Goal: Information Seeking & Learning: Find specific fact

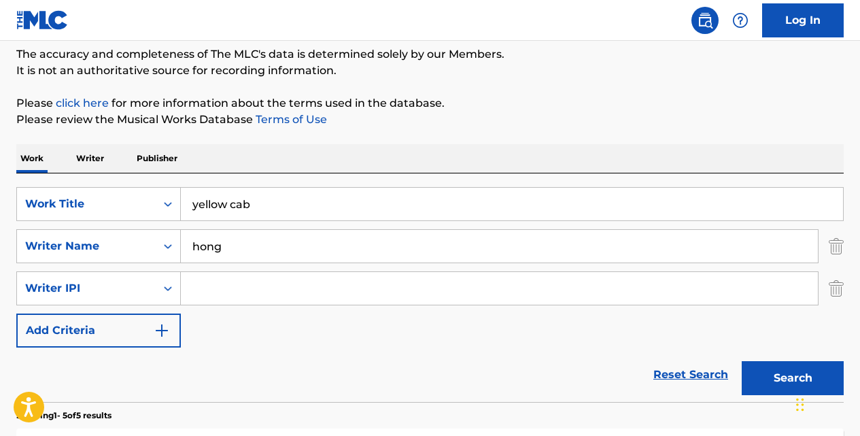
click at [684, 372] on link "Reset Search" at bounding box center [691, 375] width 88 height 30
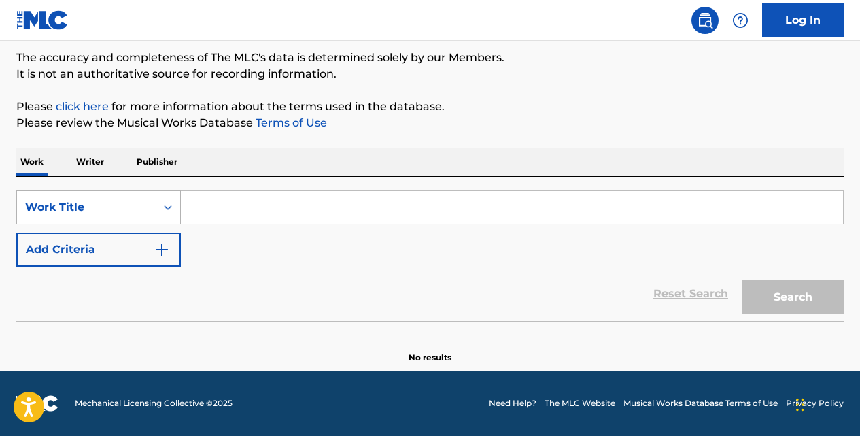
click at [171, 206] on icon "Search Form" at bounding box center [168, 208] width 14 height 14
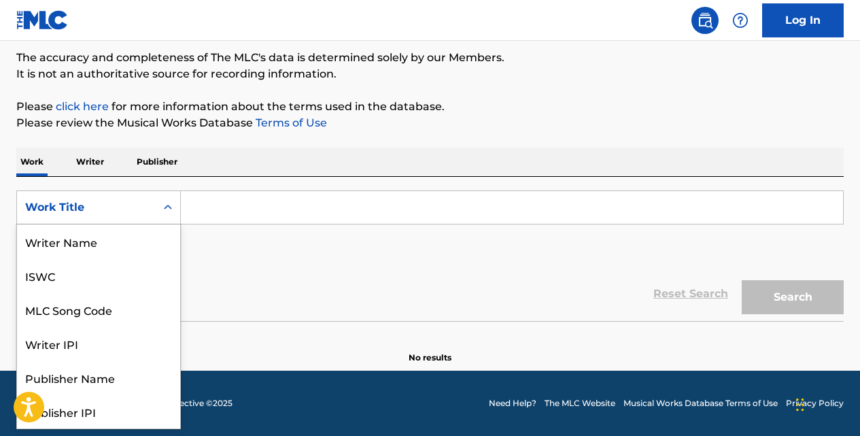
scroll to position [68, 0]
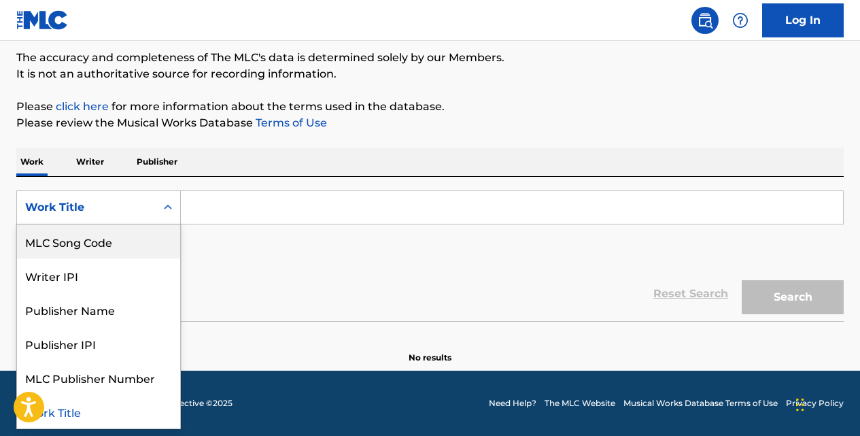
click at [150, 237] on div "MLC Song Code" at bounding box center [98, 241] width 163 height 34
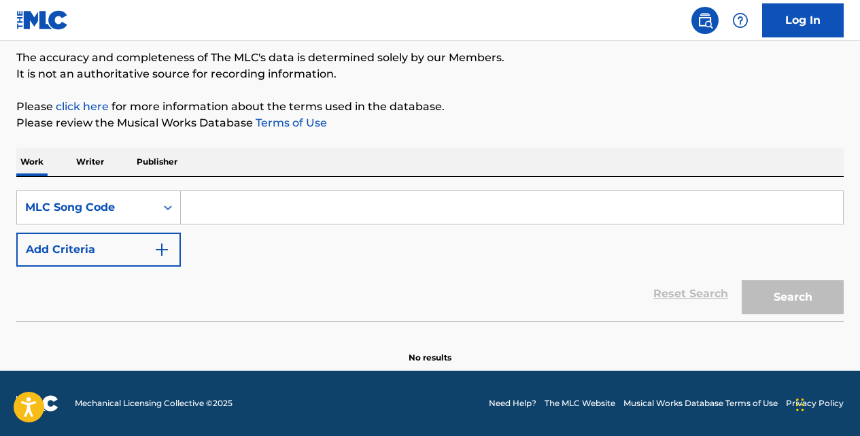
click at [207, 216] on input "Search Form" at bounding box center [512, 207] width 662 height 33
paste input "SH1XK9"
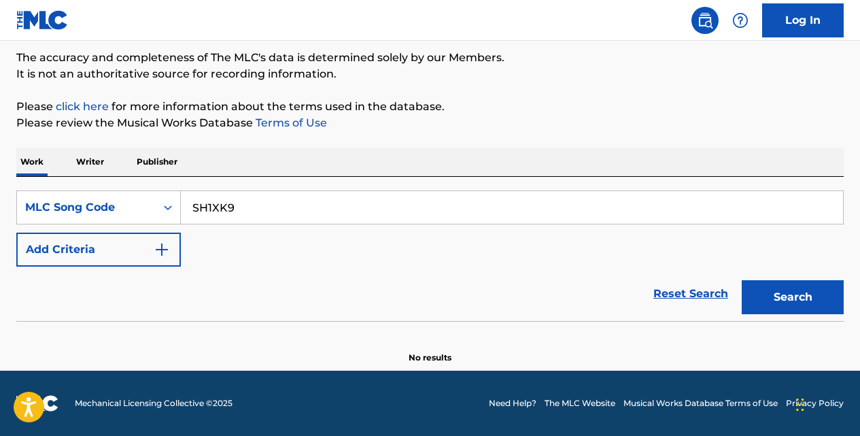
click at [767, 295] on button "Search" at bounding box center [793, 297] width 102 height 34
click at [252, 205] on input "SH1XK9" at bounding box center [512, 207] width 662 height 33
type input "S"
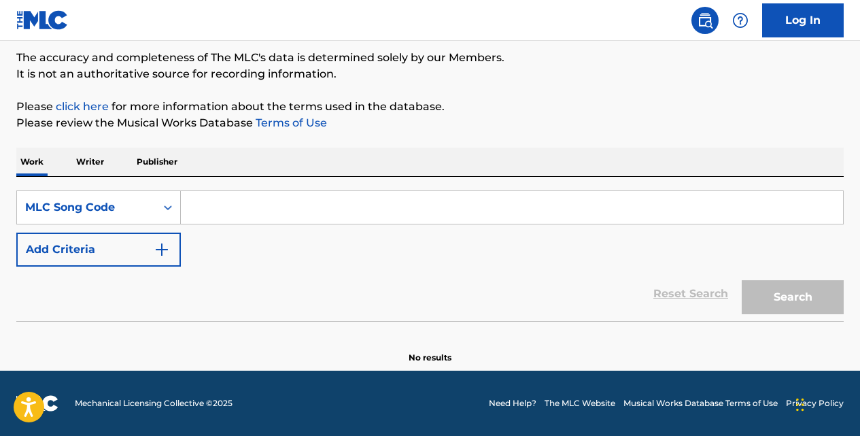
paste input "SH1XK9"
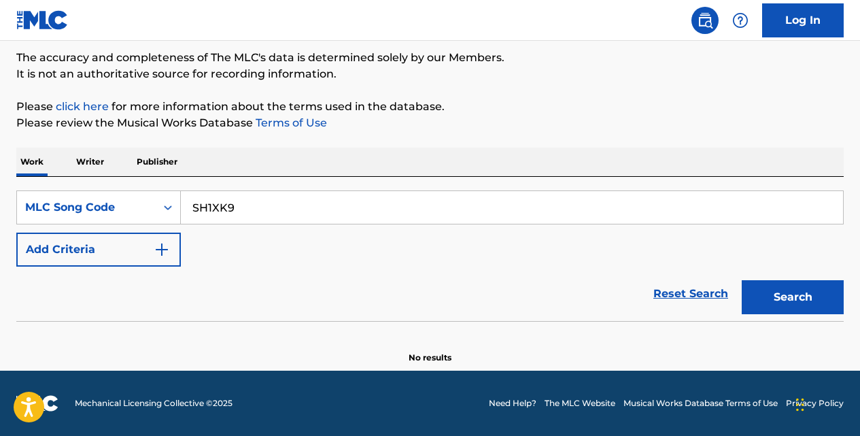
type input "SH1XK9"
click at [742, 280] on button "Search" at bounding box center [793, 297] width 102 height 34
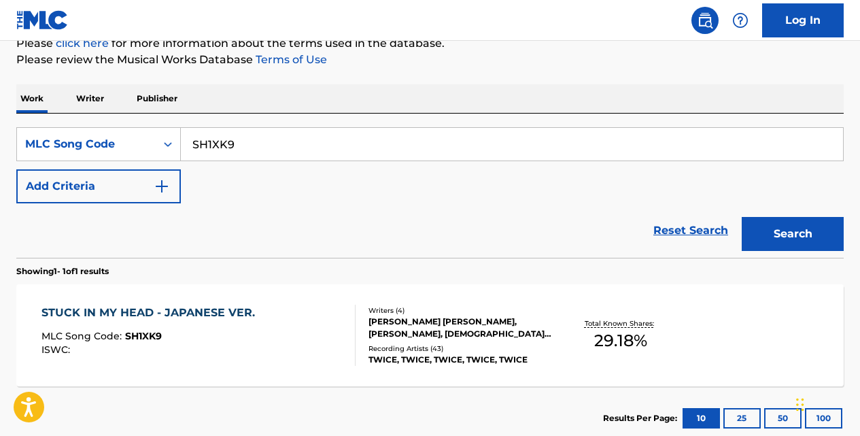
scroll to position [184, 0]
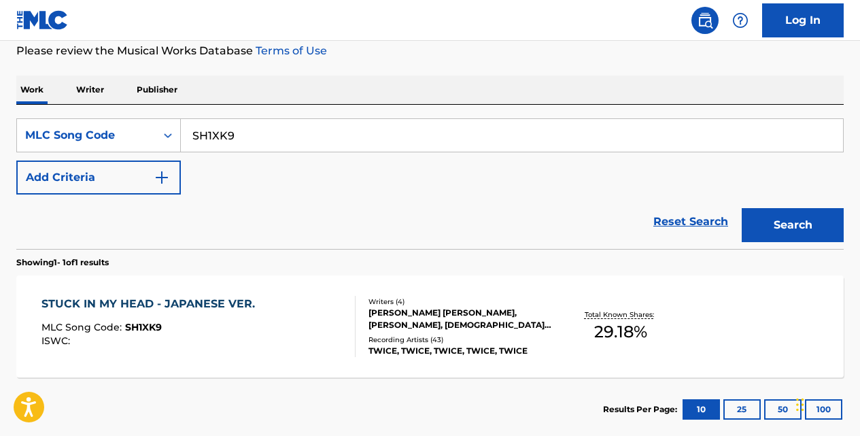
click at [230, 302] on div "STUCK IN MY HEAD - JAPANESE VER." at bounding box center [151, 304] width 220 height 16
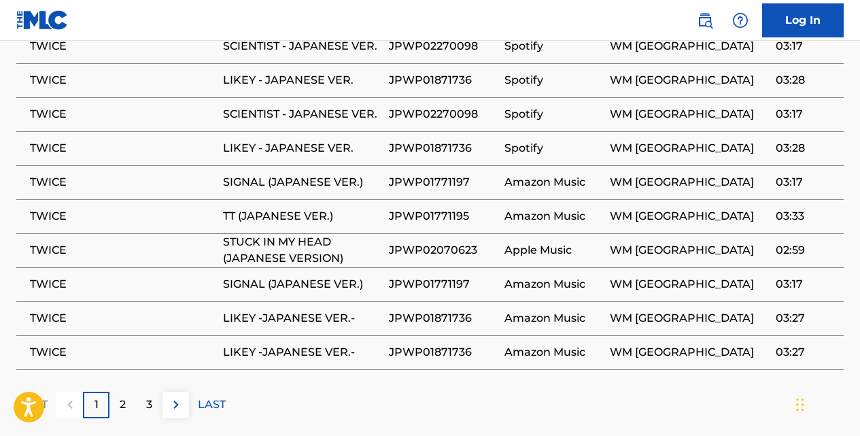
scroll to position [1156, 0]
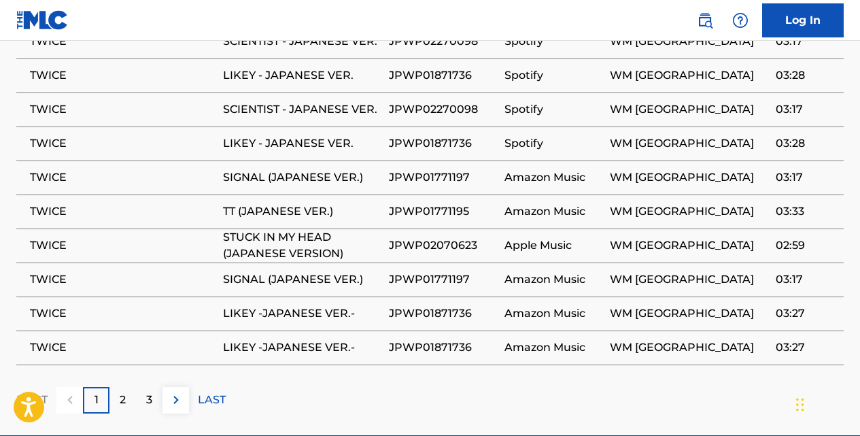
click at [175, 392] on img at bounding box center [176, 400] width 16 height 16
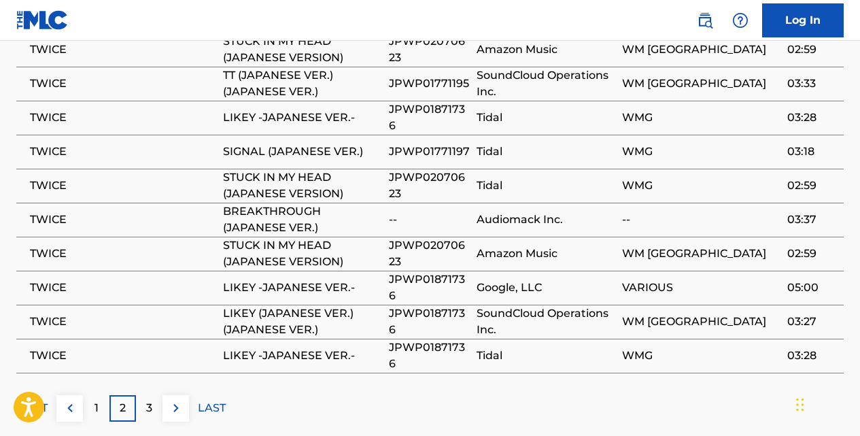
scroll to position [1193, 0]
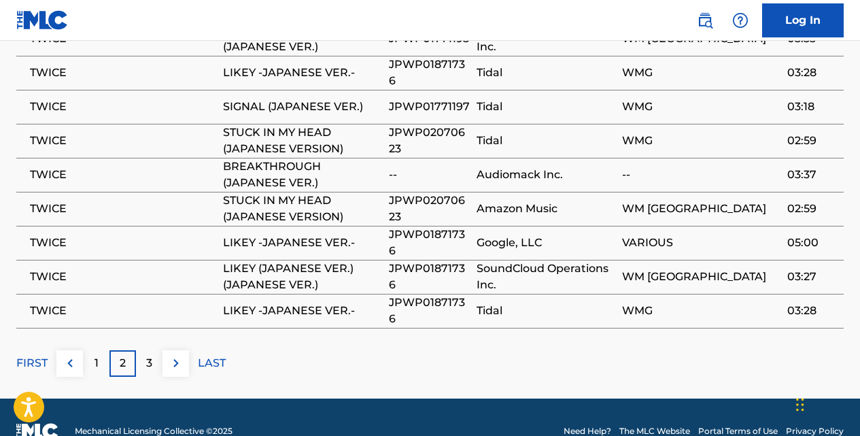
click at [182, 355] on img at bounding box center [176, 363] width 16 height 16
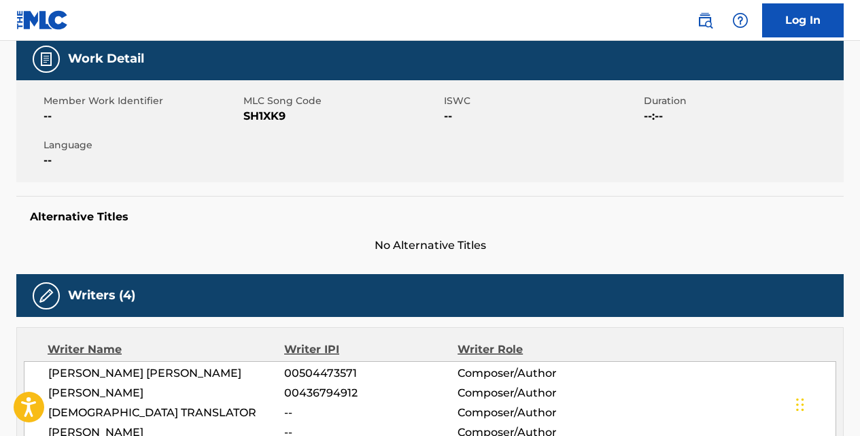
scroll to position [205, 0]
drag, startPoint x: 286, startPoint y: 114, endPoint x: 246, endPoint y: 118, distance: 40.3
click at [246, 118] on span "SH1XK9" at bounding box center [341, 116] width 196 height 16
copy span "SH1XK9"
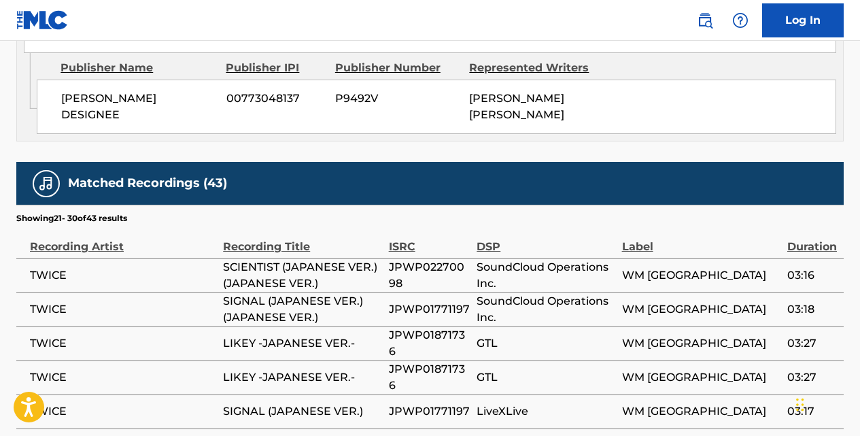
scroll to position [934, 0]
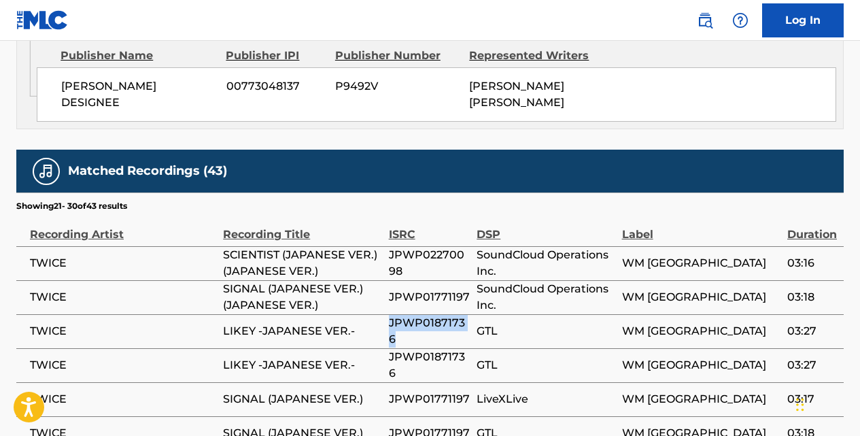
drag, startPoint x: 396, startPoint y: 309, endPoint x: 385, endPoint y: 303, distance: 13.1
click at [385, 314] on tr "TWICE LIKEY -JAPANESE VER.- JPWP01871736 GTL WM [GEOGRAPHIC_DATA] 03:27" at bounding box center [429, 331] width 827 height 34
copy tr "JPWP01871736"
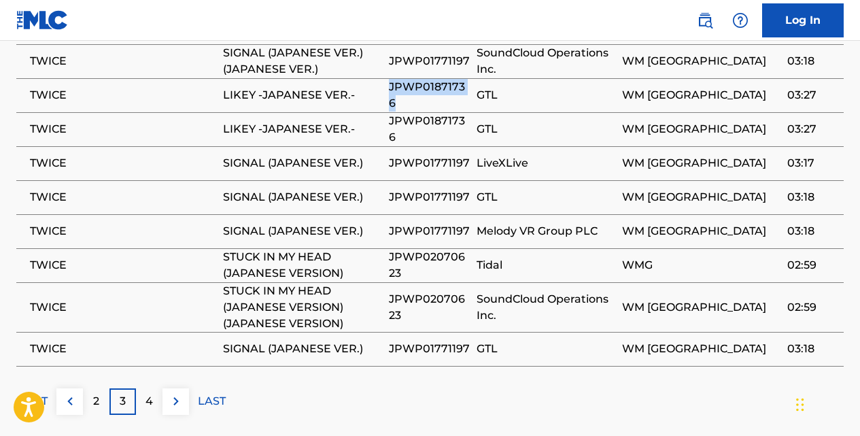
scroll to position [1184, 0]
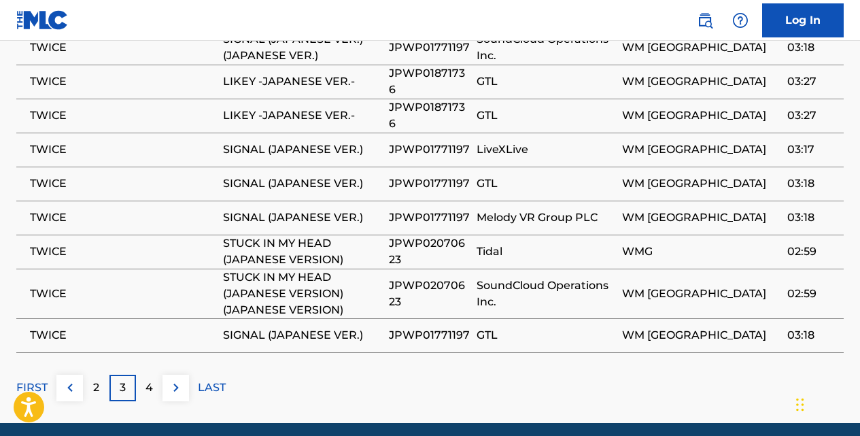
click at [99, 379] on p "2" at bounding box center [96, 387] width 6 height 16
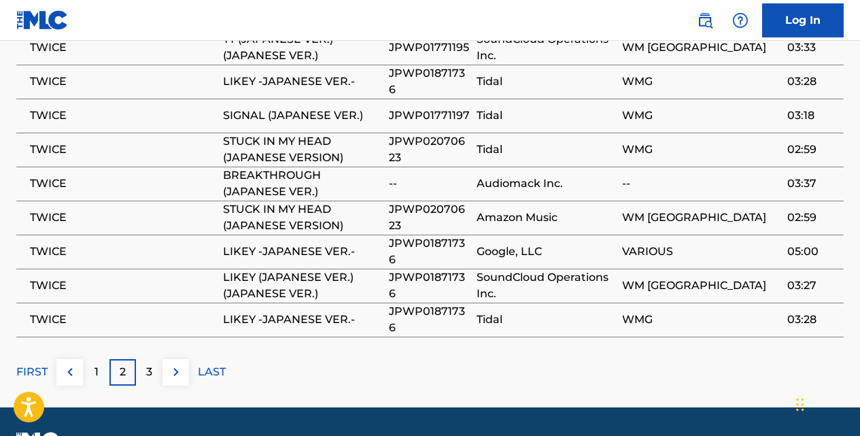
click at [73, 364] on img at bounding box center [70, 372] width 16 height 16
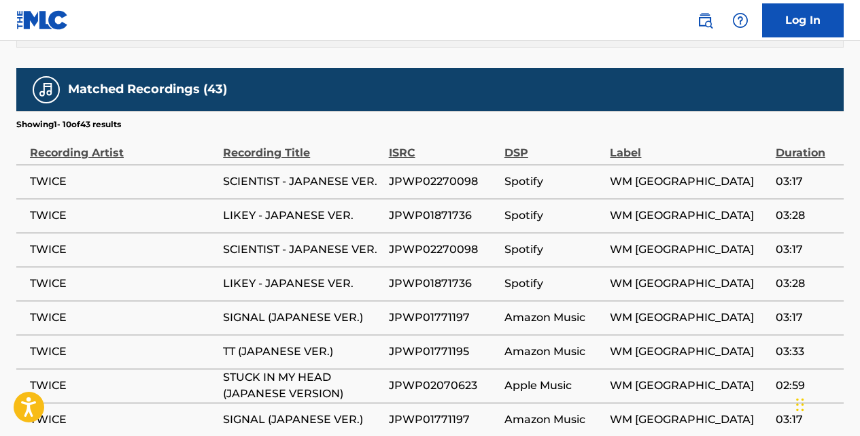
scroll to position [1016, 0]
drag, startPoint x: 390, startPoint y: 322, endPoint x: 464, endPoint y: 312, distance: 74.7
click at [464, 335] on td "JPWP01771195" at bounding box center [447, 352] width 116 height 34
copy span "JPWP01771195"
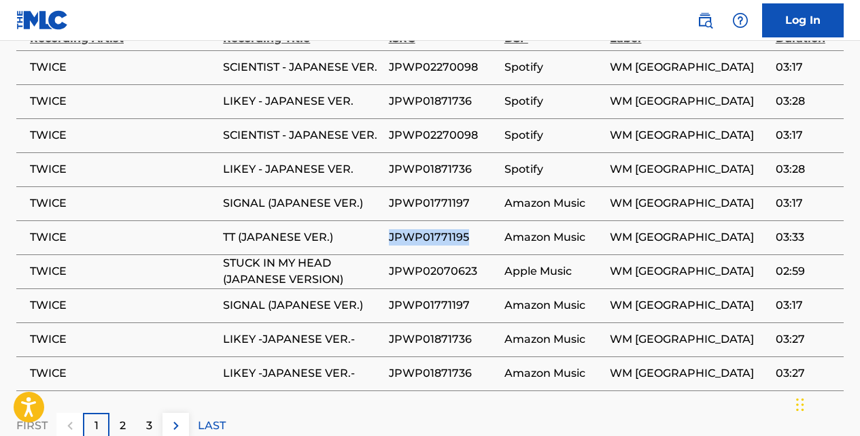
scroll to position [1133, 0]
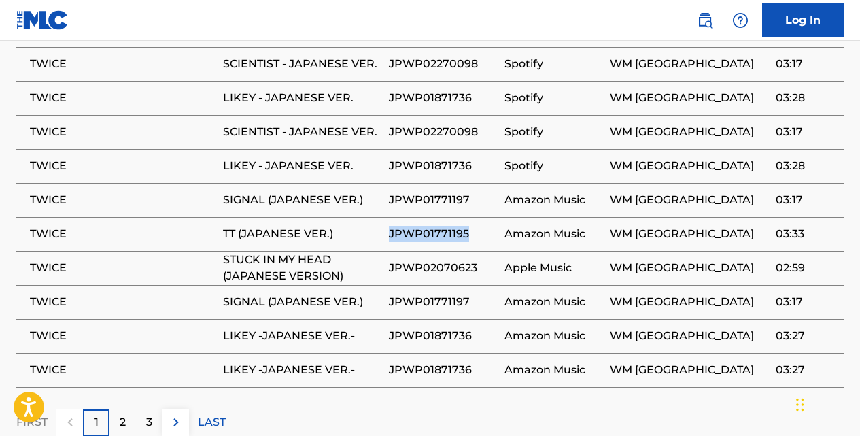
click at [174, 414] on img at bounding box center [176, 422] width 16 height 16
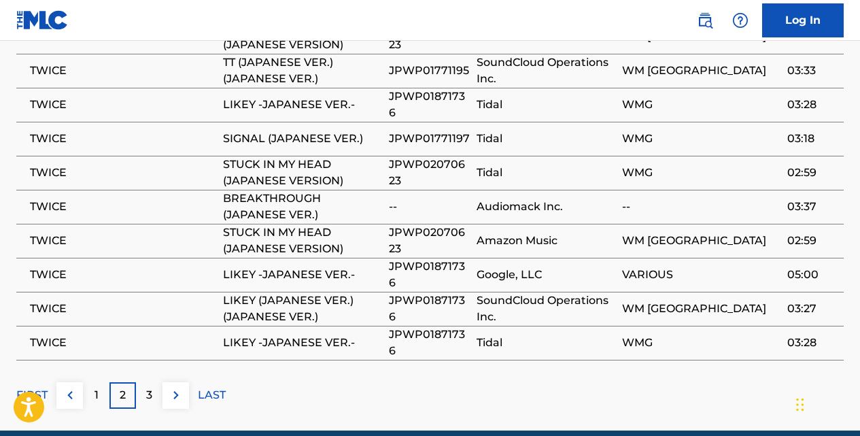
scroll to position [1161, 0]
click at [177, 387] on img at bounding box center [176, 395] width 16 height 16
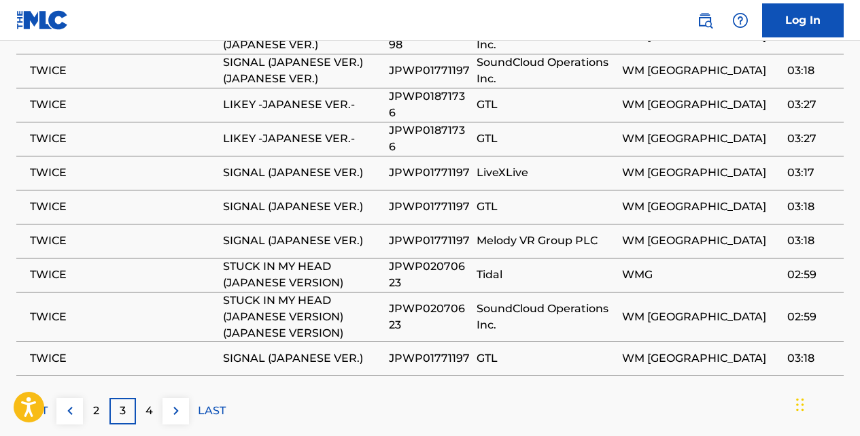
click at [173, 403] on img at bounding box center [176, 411] width 16 height 16
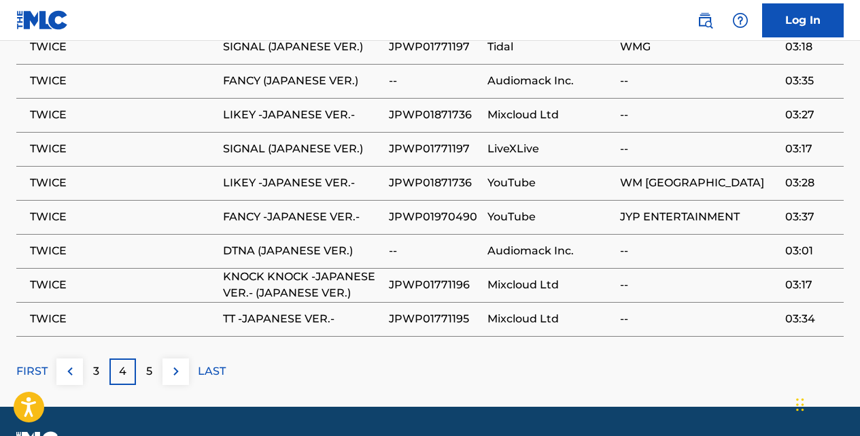
scroll to position [1193, 0]
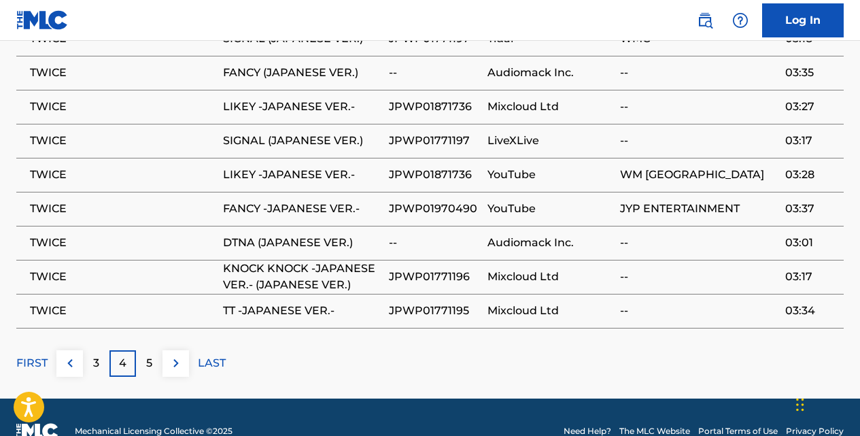
click at [179, 355] on img at bounding box center [176, 363] width 16 height 16
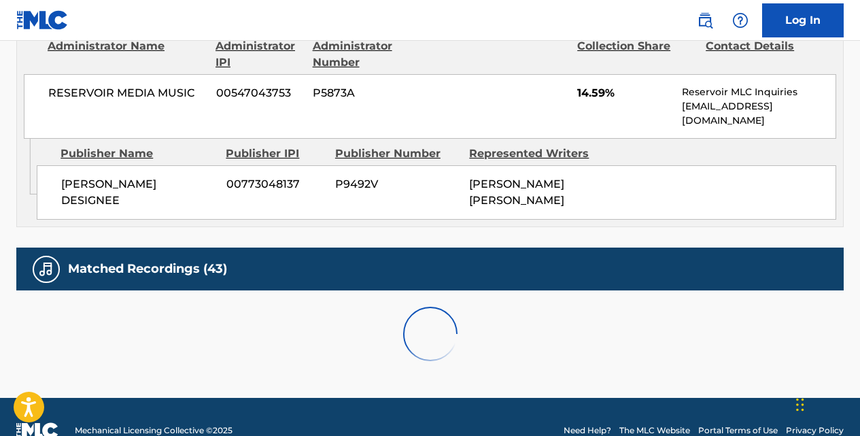
scroll to position [955, 0]
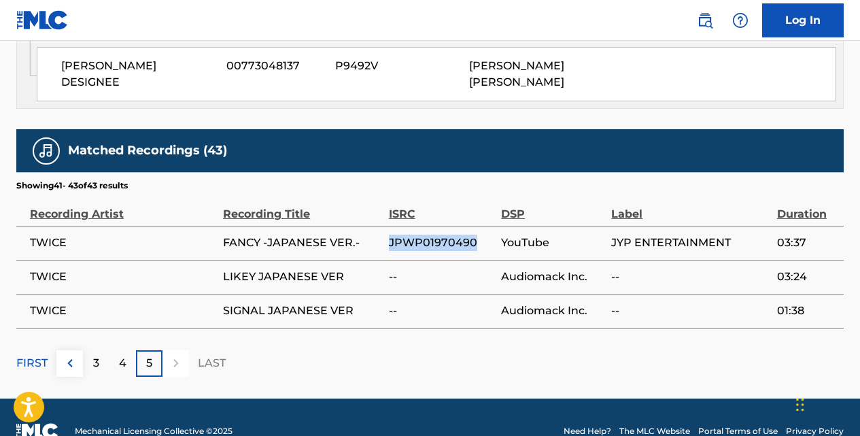
drag, startPoint x: 389, startPoint y: 212, endPoint x: 473, endPoint y: 213, distance: 83.6
click at [473, 235] on span "JPWP01970490" at bounding box center [442, 243] width 106 height 16
copy span "JPWP01970490"
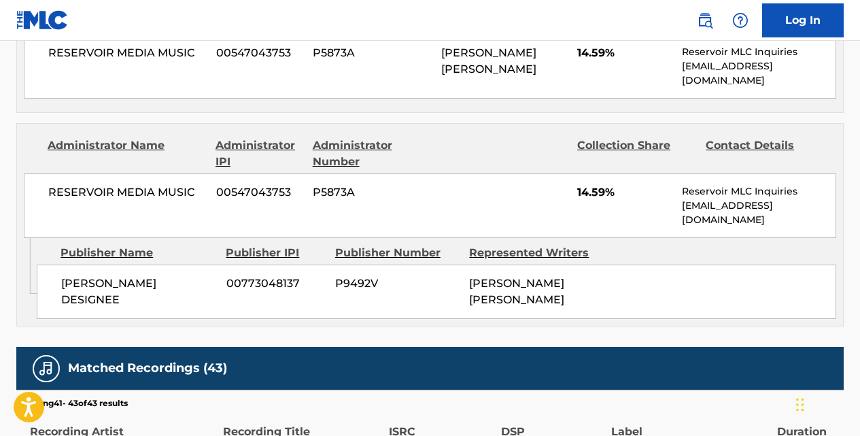
scroll to position [0, 0]
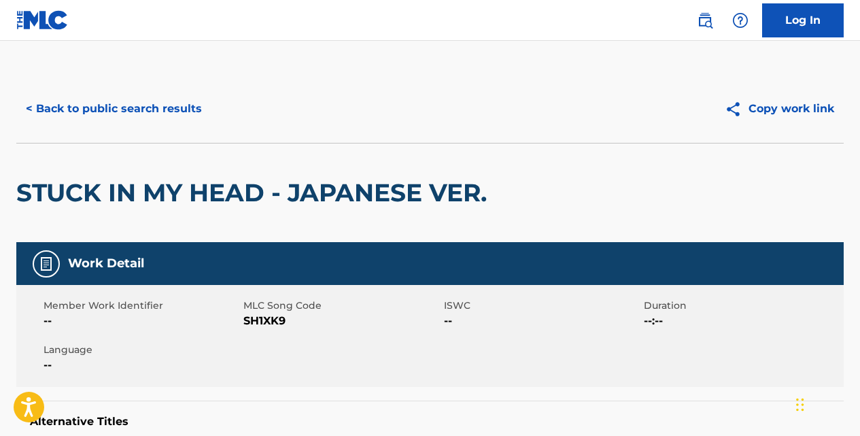
click at [188, 116] on button "< Back to public search results" at bounding box center [113, 109] width 195 height 34
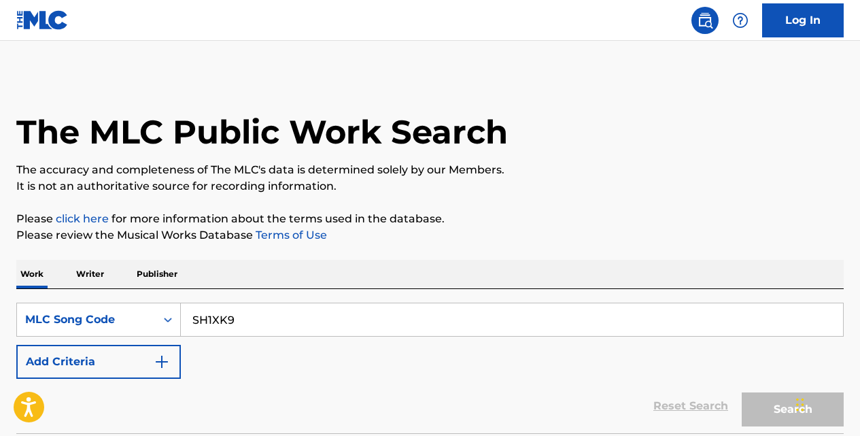
scroll to position [184, 0]
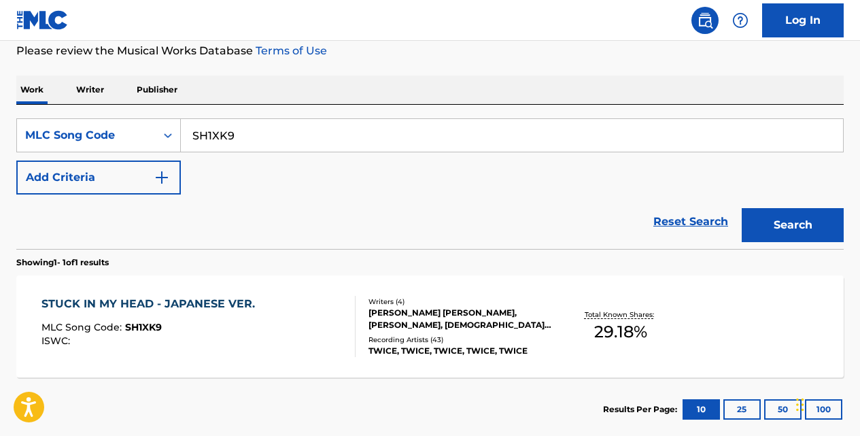
drag, startPoint x: 670, startPoint y: 217, endPoint x: 641, endPoint y: 208, distance: 29.9
click at [670, 217] on link "Reset Search" at bounding box center [691, 222] width 88 height 30
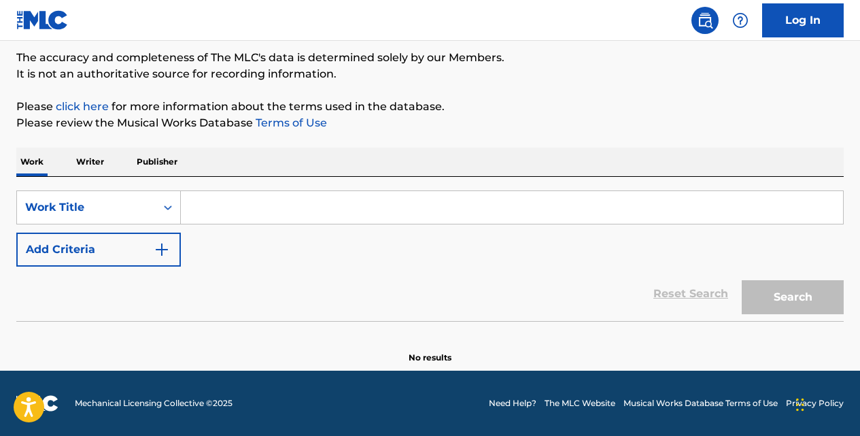
click at [268, 205] on input "Search Form" at bounding box center [512, 207] width 662 height 33
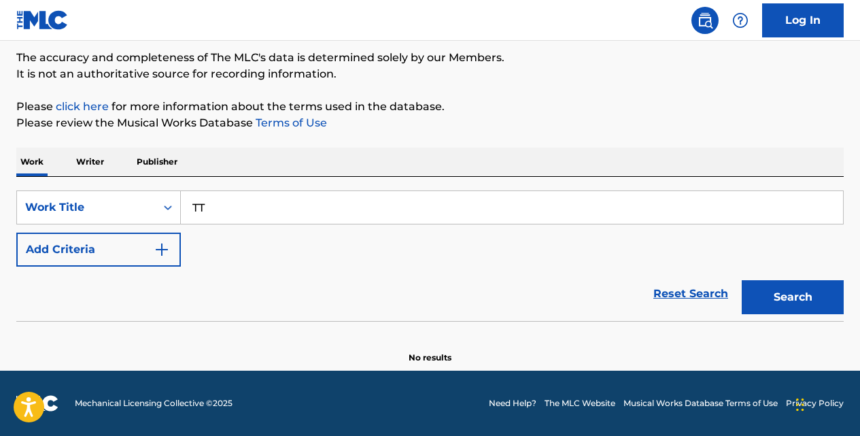
type input "TT"
click at [163, 250] on img "Search Form" at bounding box center [162, 249] width 16 height 16
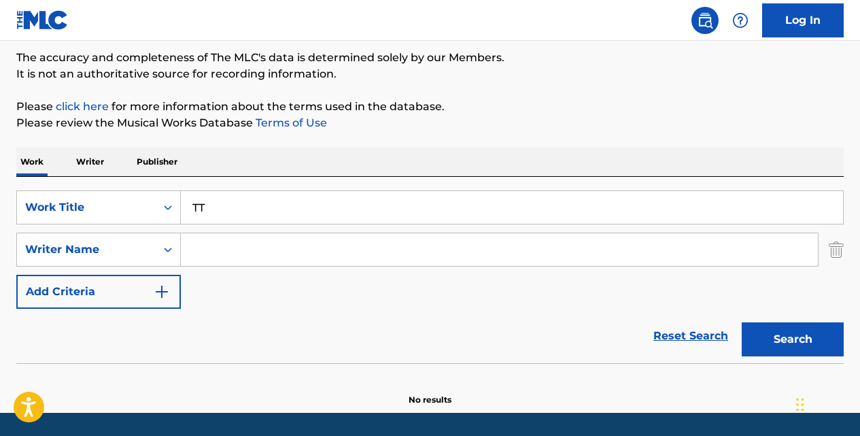
click at [205, 251] on input "Search Form" at bounding box center [499, 249] width 637 height 33
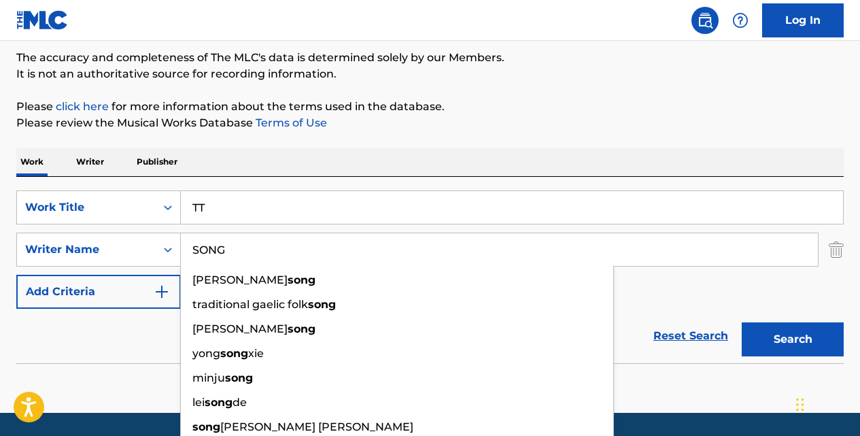
type input "SONG"
click at [742, 322] on button "Search" at bounding box center [793, 339] width 102 height 34
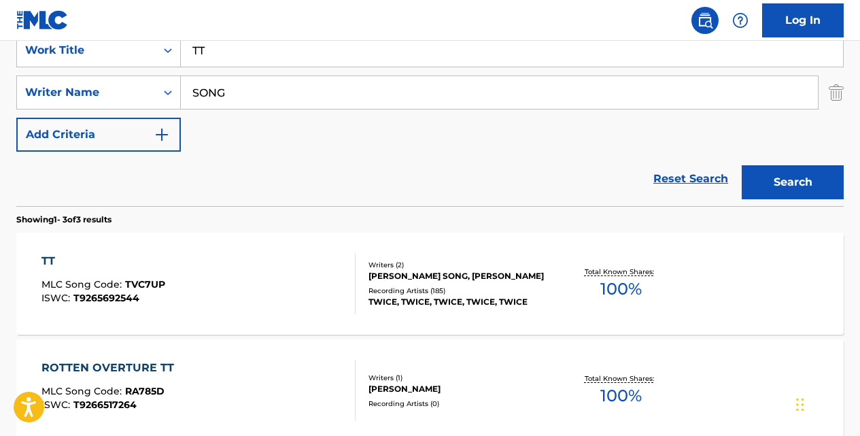
scroll to position [271, 0]
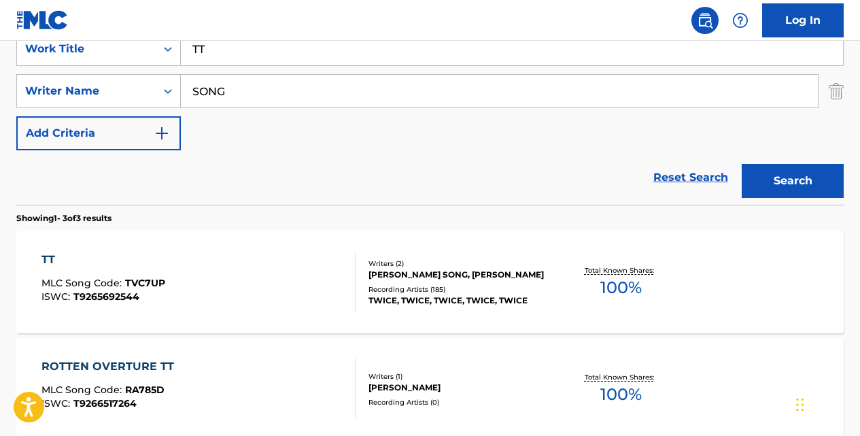
click at [50, 260] on div "TT" at bounding box center [103, 260] width 124 height 16
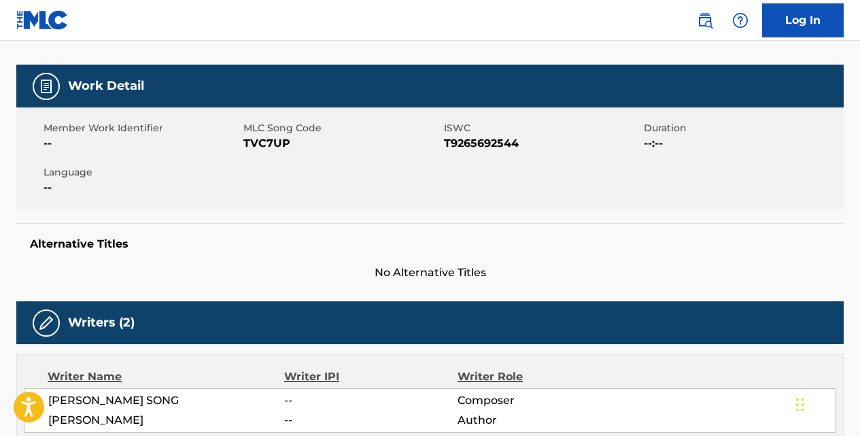
scroll to position [150, 0]
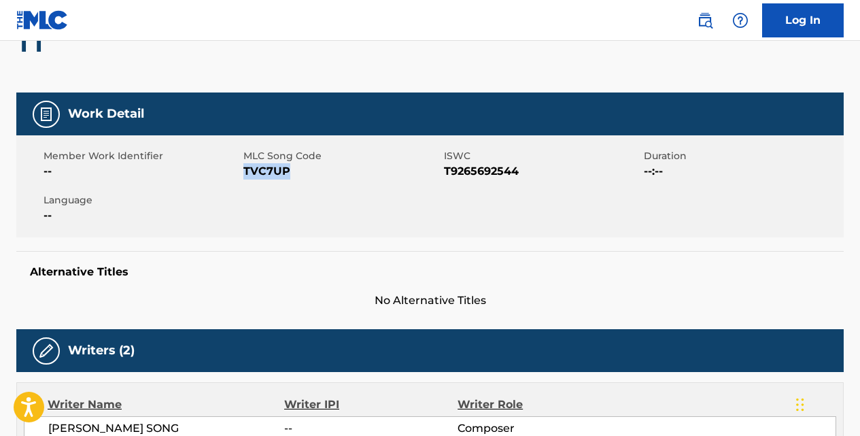
drag, startPoint x: 290, startPoint y: 173, endPoint x: 245, endPoint y: 173, distance: 44.9
click at [245, 173] on span "TVC7UP" at bounding box center [341, 171] width 196 height 16
copy span "TVC7UP"
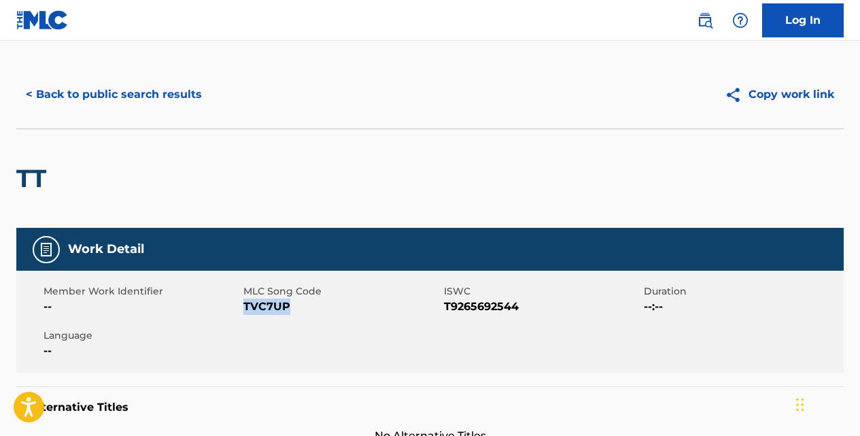
scroll to position [0, 0]
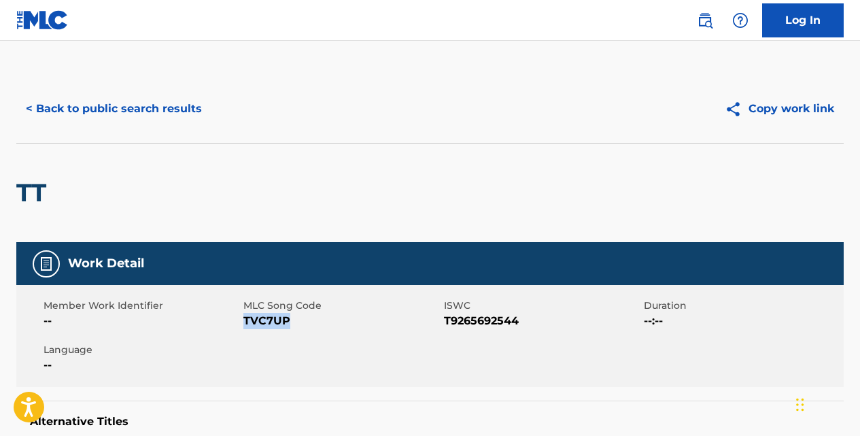
click at [182, 113] on button "< Back to public search results" at bounding box center [113, 109] width 195 height 34
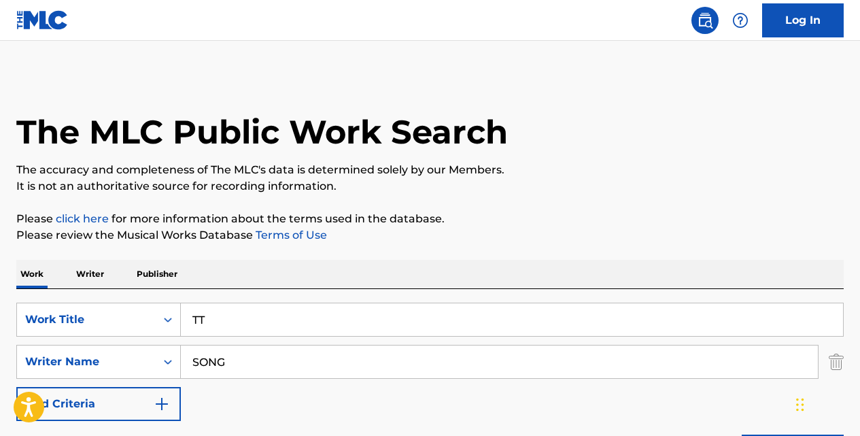
scroll to position [271, 0]
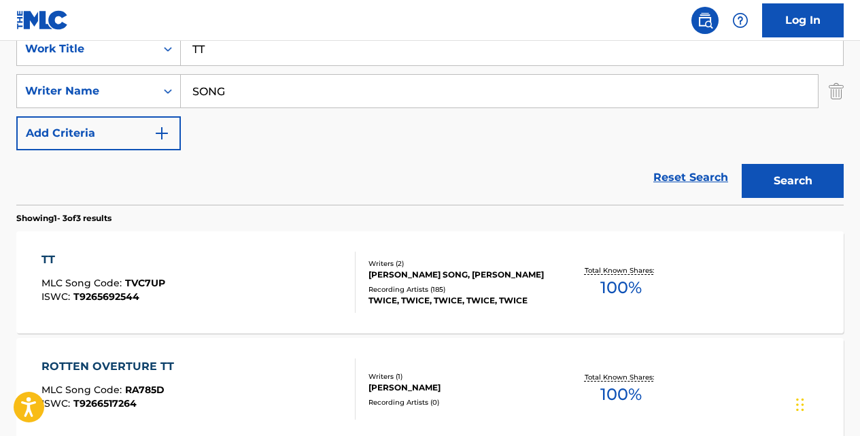
click at [258, 58] on input "TT" at bounding box center [512, 49] width 662 height 33
type input "T"
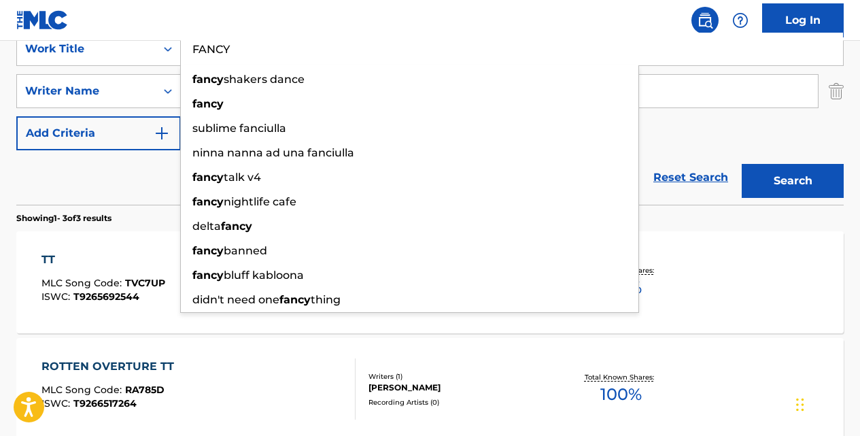
type input "FANCY"
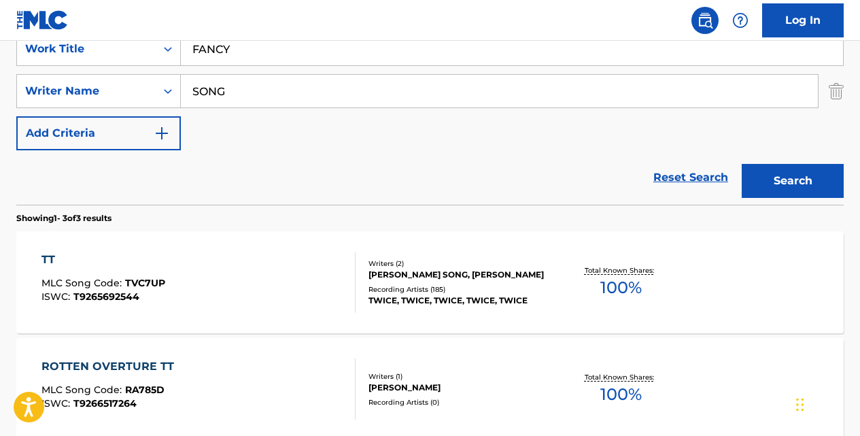
click at [742, 164] on button "Search" at bounding box center [793, 181] width 102 height 34
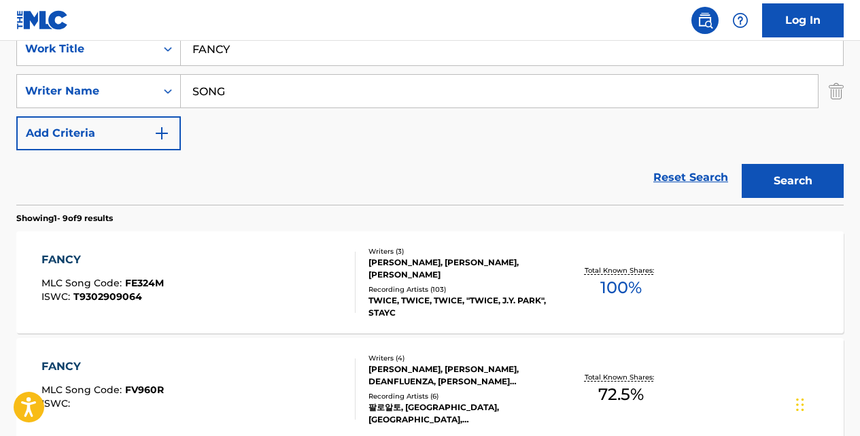
click at [75, 259] on div "FANCY" at bounding box center [102, 260] width 122 height 16
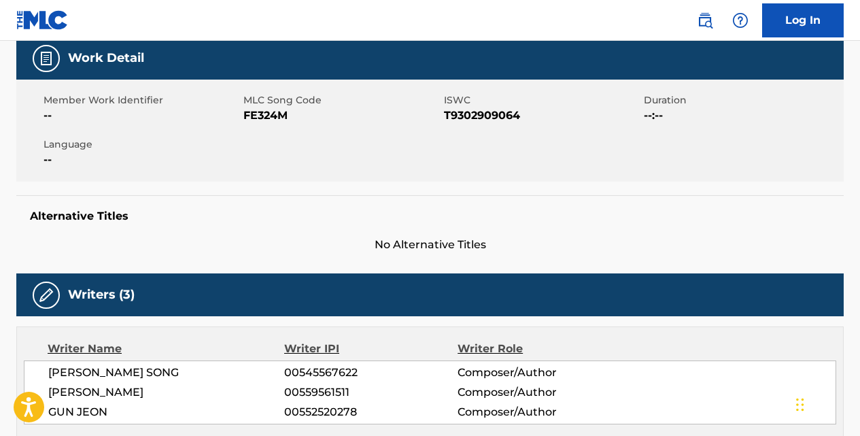
scroll to position [194, 0]
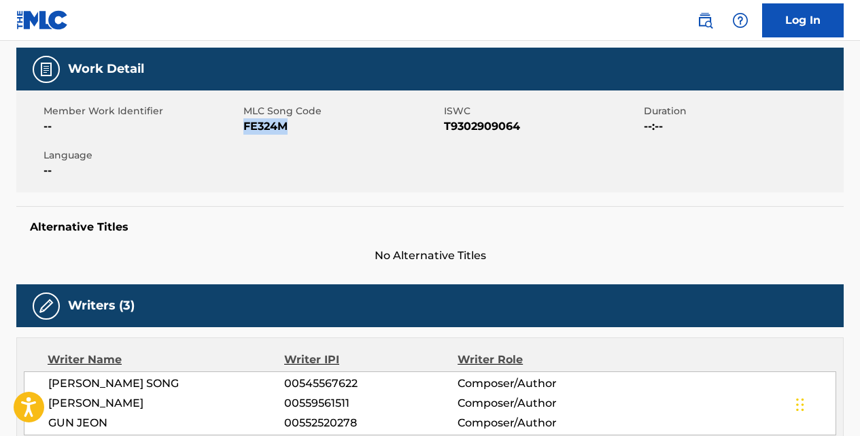
drag, startPoint x: 291, startPoint y: 125, endPoint x: 245, endPoint y: 124, distance: 46.3
click at [245, 124] on span "FE324M" at bounding box center [341, 126] width 196 height 16
copy span "FE324M"
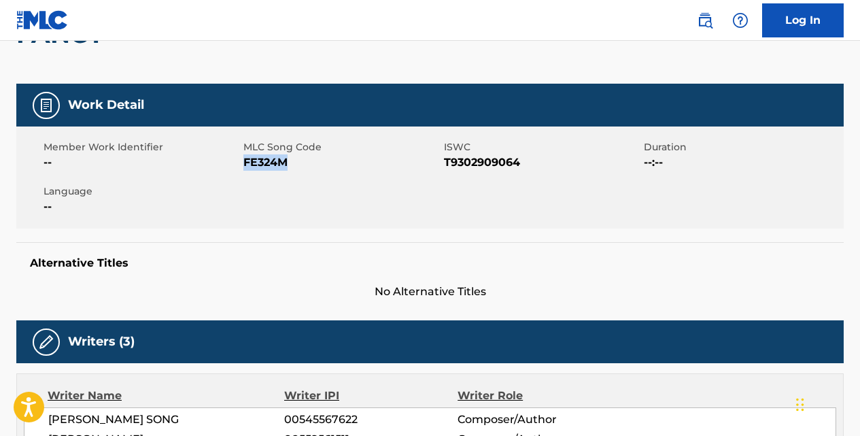
scroll to position [58, 0]
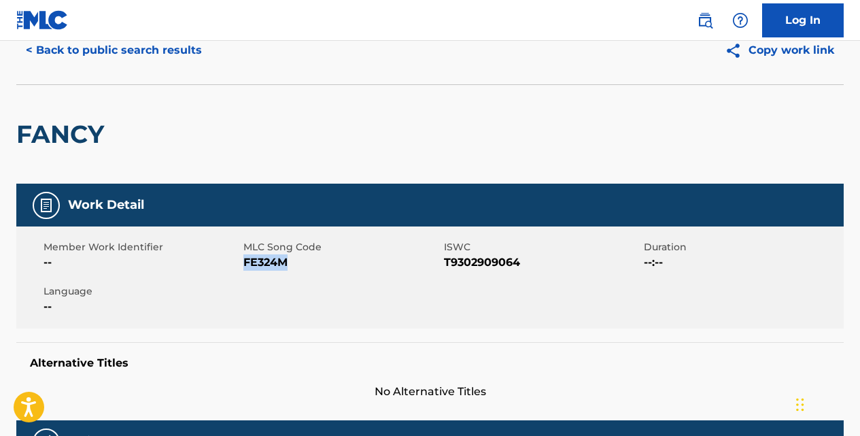
click at [144, 55] on button "< Back to public search results" at bounding box center [113, 50] width 195 height 34
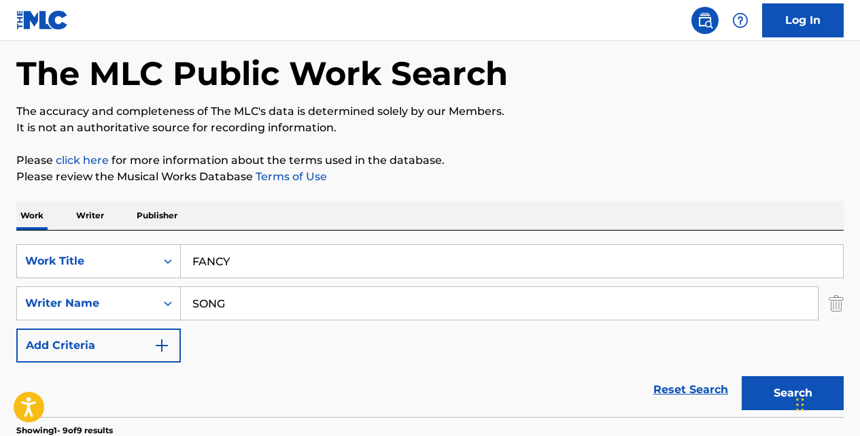
scroll to position [271, 0]
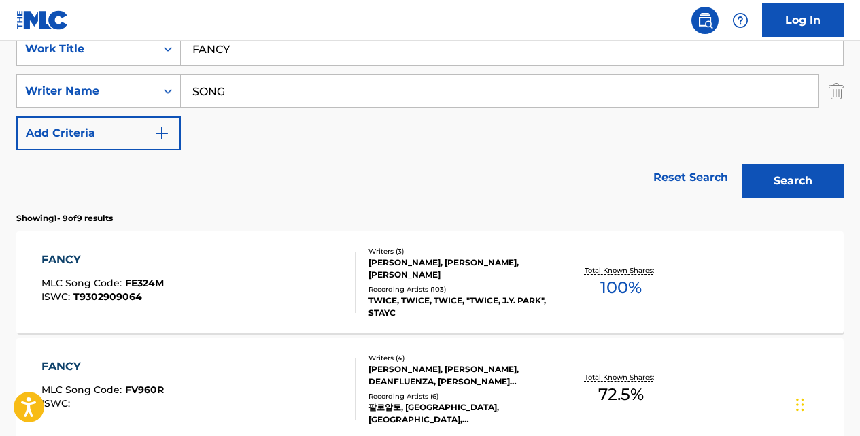
click at [671, 174] on link "Reset Search" at bounding box center [691, 177] width 88 height 30
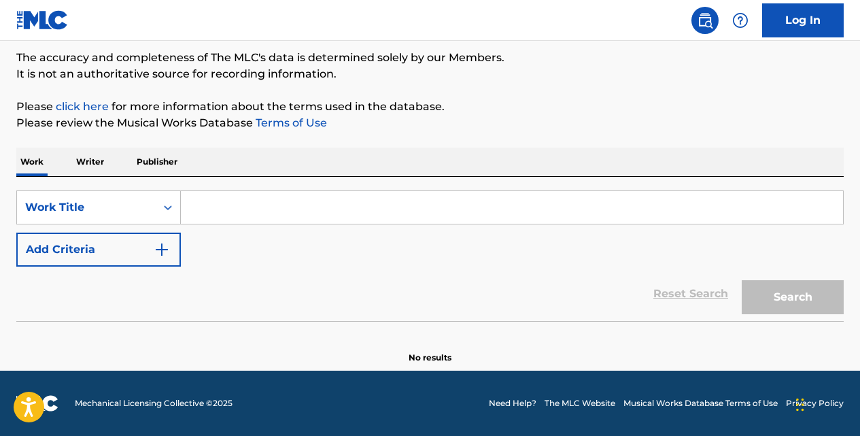
scroll to position [112, 0]
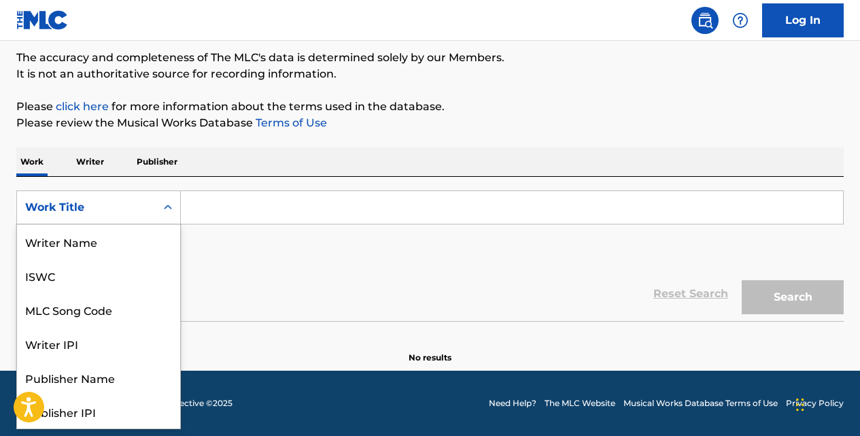
click at [171, 203] on icon "Search Form" at bounding box center [168, 208] width 14 height 14
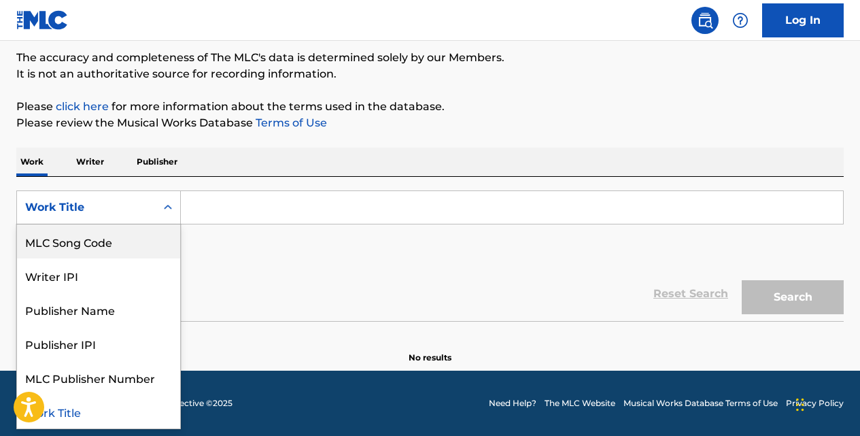
click at [122, 235] on div "MLC Song Code" at bounding box center [98, 241] width 163 height 34
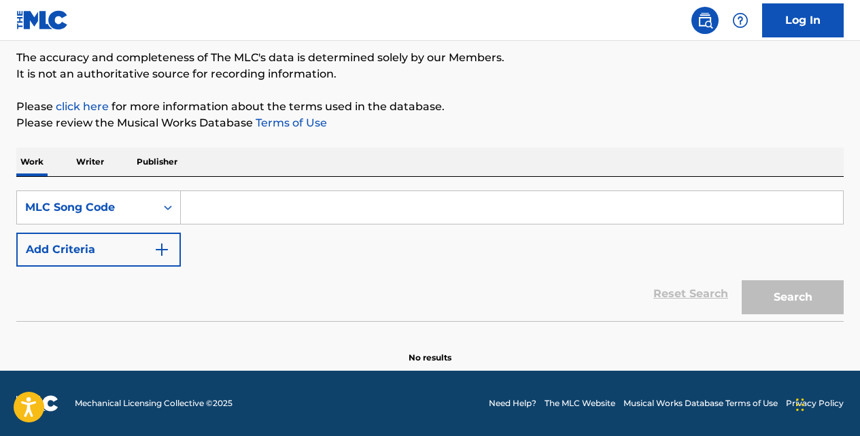
click at [194, 220] on input "Search Form" at bounding box center [512, 207] width 662 height 33
paste input "LVB5DB"
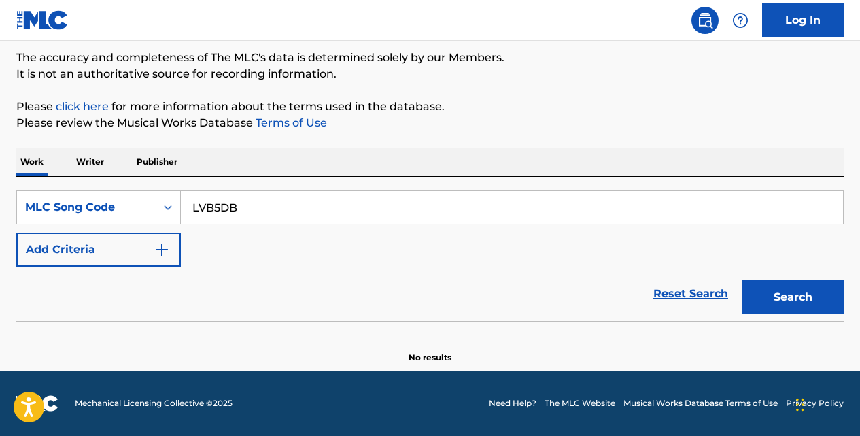
click at [742, 280] on button "Search" at bounding box center [793, 297] width 102 height 34
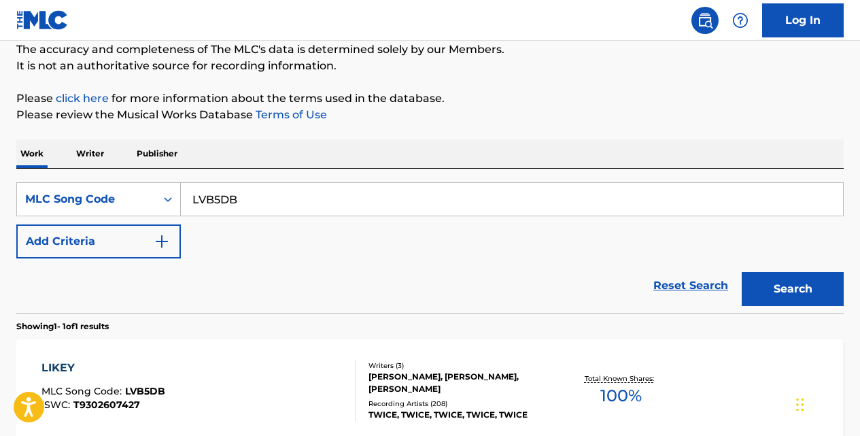
scroll to position [121, 0]
type input "L"
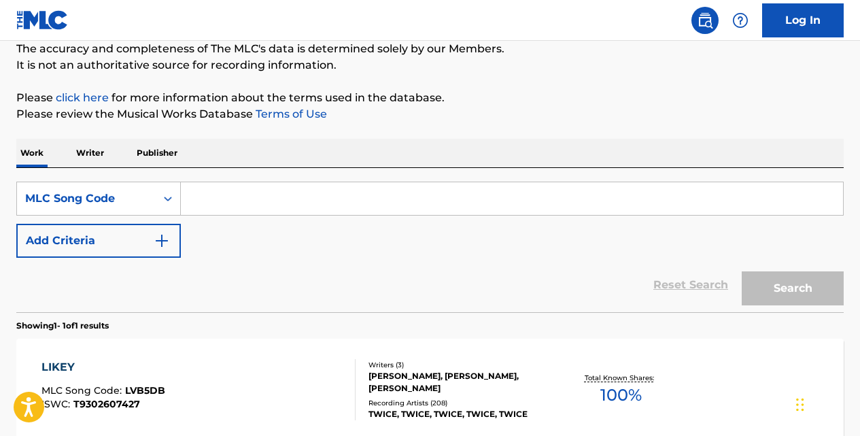
paste input "SH1XK9"
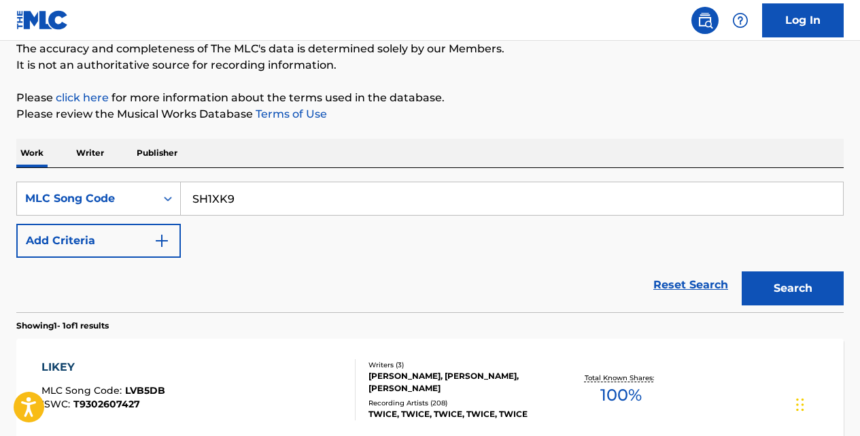
type input "SH1XK9"
click at [742, 271] on button "Search" at bounding box center [793, 288] width 102 height 34
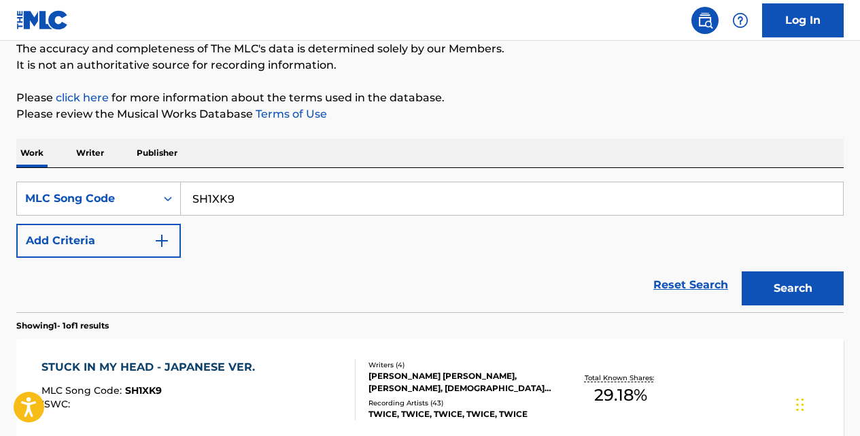
click at [193, 365] on div "STUCK IN MY HEAD - JAPANESE VER." at bounding box center [151, 367] width 220 height 16
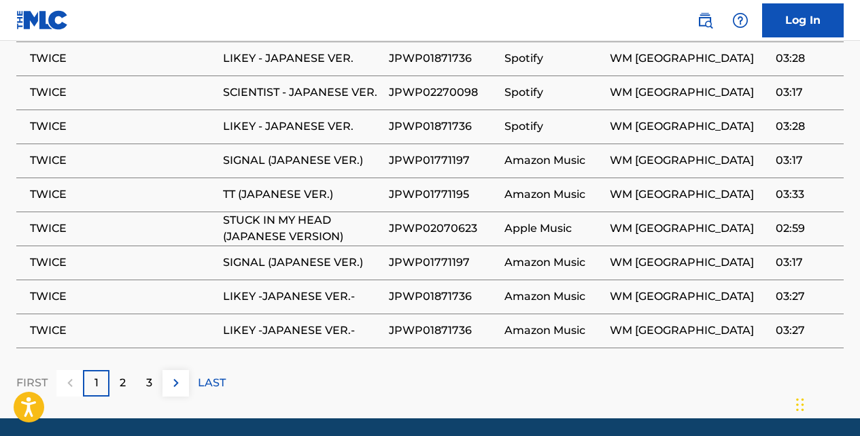
scroll to position [1174, 0]
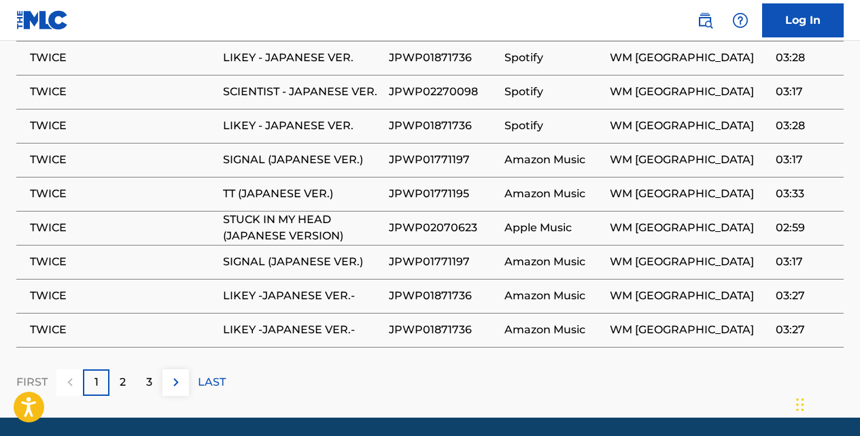
click at [173, 374] on img at bounding box center [176, 382] width 16 height 16
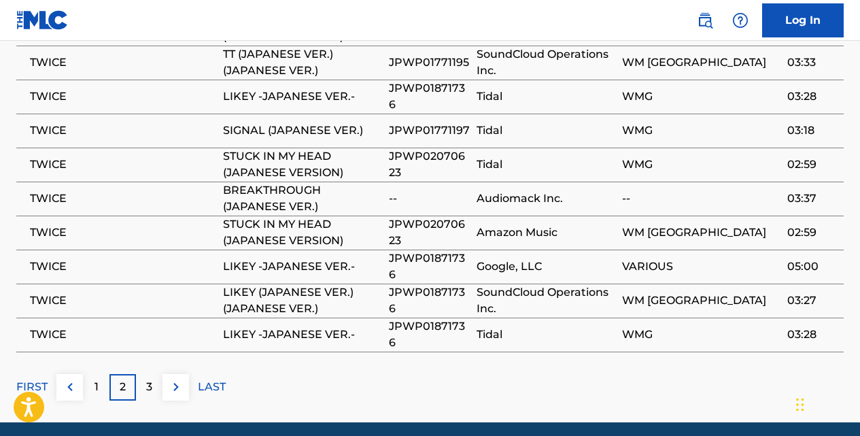
scroll to position [1169, 0]
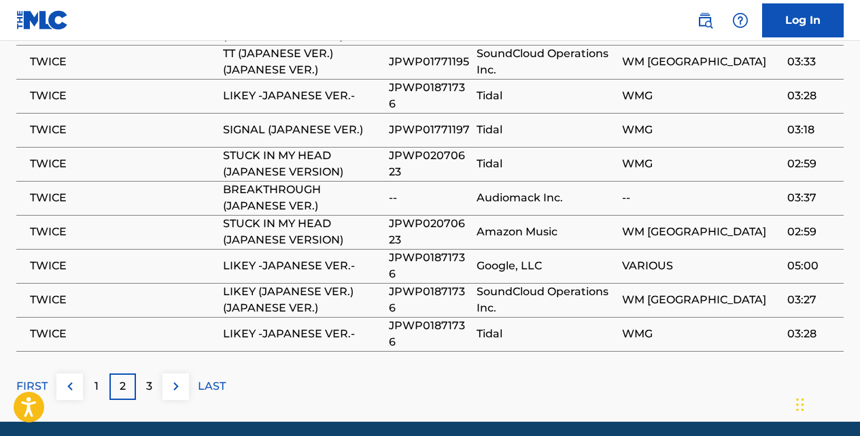
click at [175, 378] on img at bounding box center [176, 386] width 16 height 16
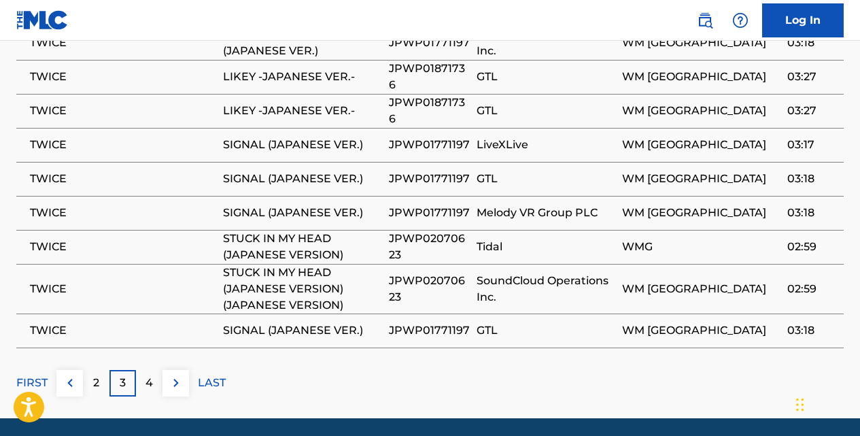
scroll to position [1192, 0]
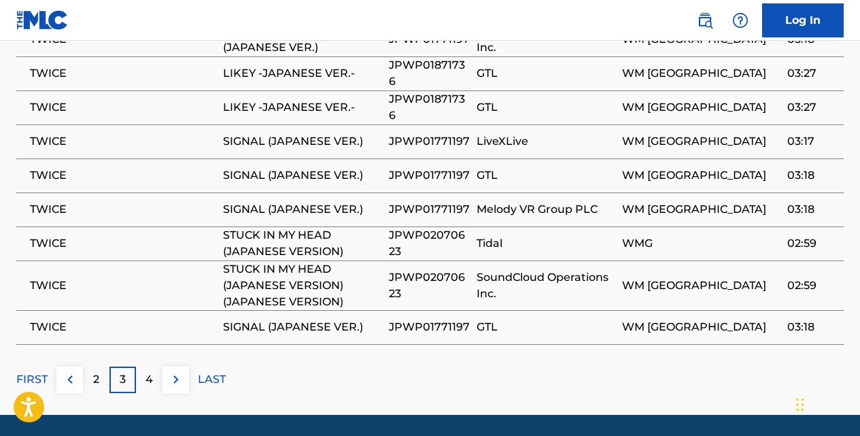
click at [178, 371] on img at bounding box center [176, 379] width 16 height 16
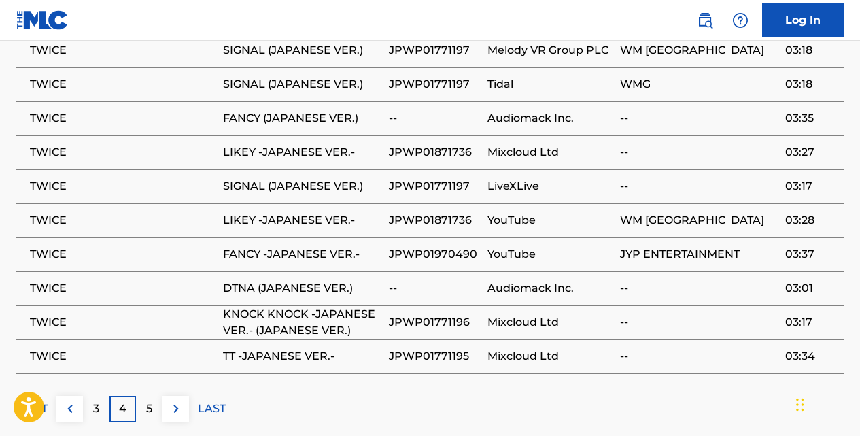
scroll to position [1193, 0]
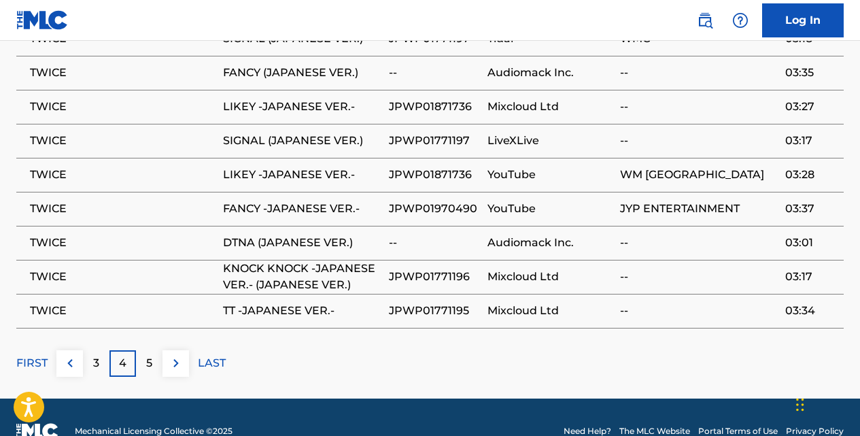
click at [179, 355] on img at bounding box center [176, 363] width 16 height 16
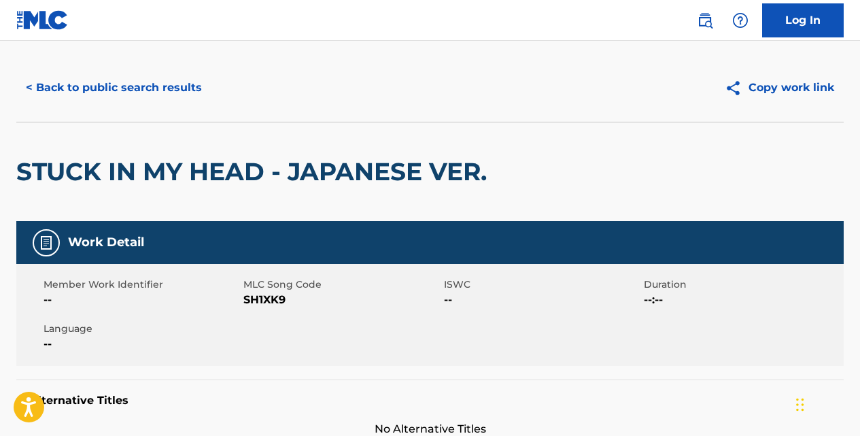
scroll to position [0, 0]
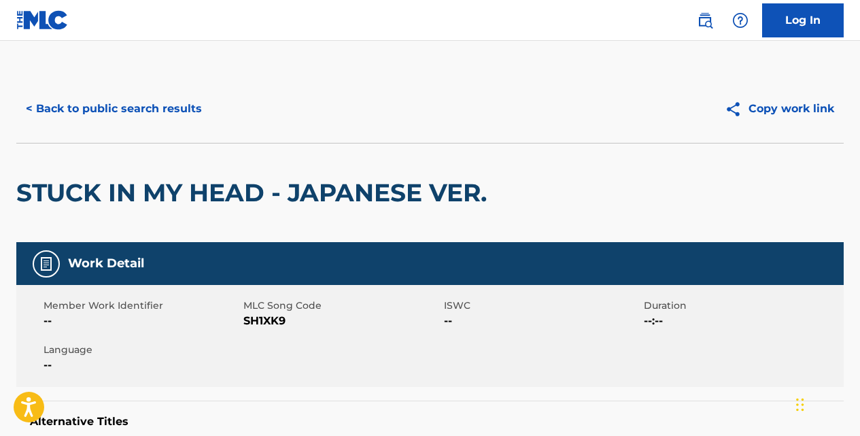
click at [189, 97] on button "< Back to public search results" at bounding box center [113, 109] width 195 height 34
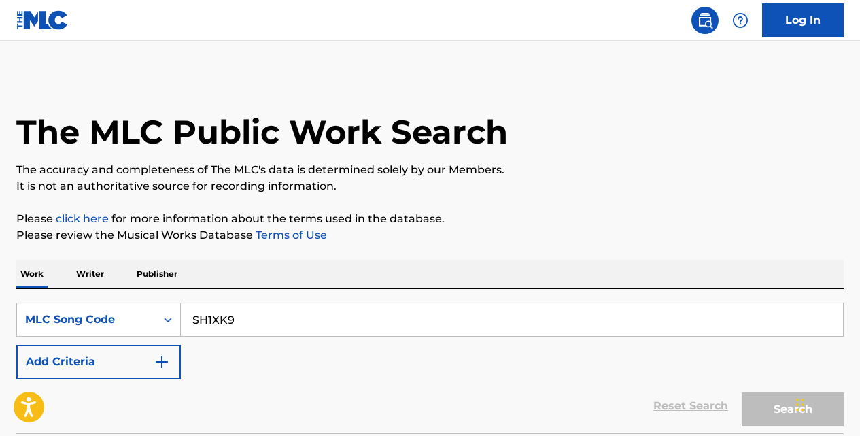
scroll to position [121, 0]
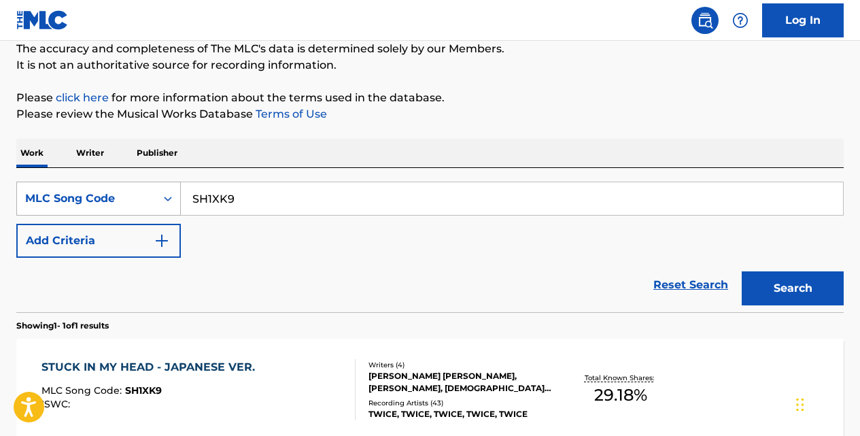
click at [168, 198] on icon "Search Form" at bounding box center [168, 199] width 14 height 14
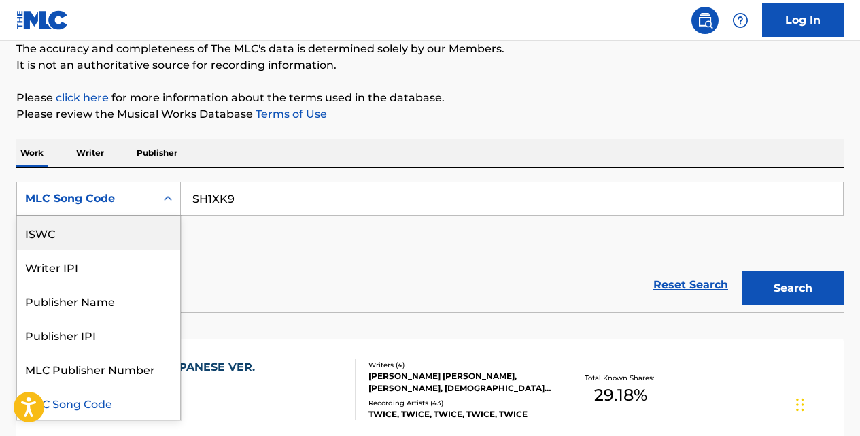
scroll to position [0, 0]
click at [145, 223] on div "Work Title" at bounding box center [98, 233] width 163 height 34
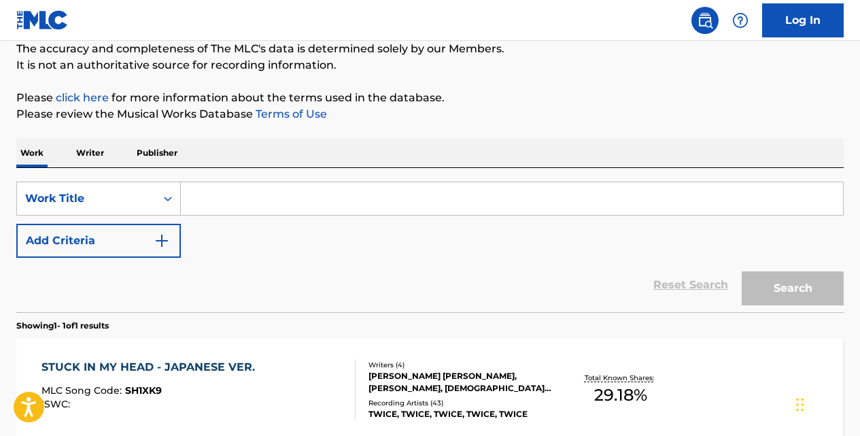
click at [235, 199] on input "Search Form" at bounding box center [512, 198] width 662 height 33
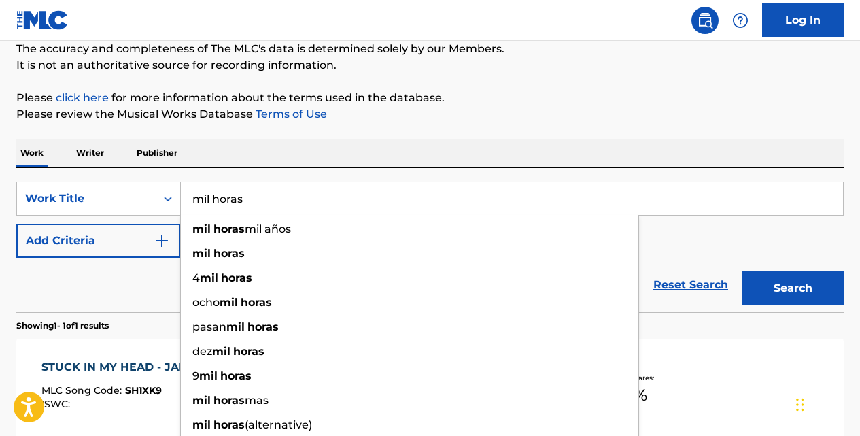
type input "mil horas"
click at [160, 232] on button "Add Criteria" at bounding box center [98, 241] width 165 height 34
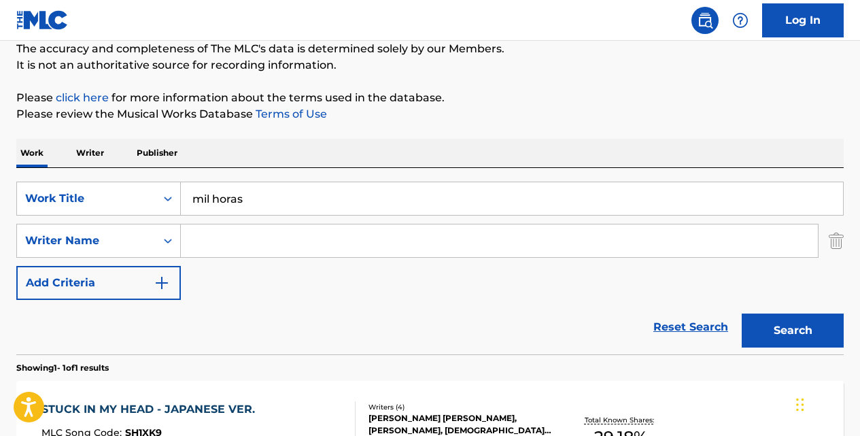
click at [203, 238] on input "Search Form" at bounding box center [499, 240] width 637 height 33
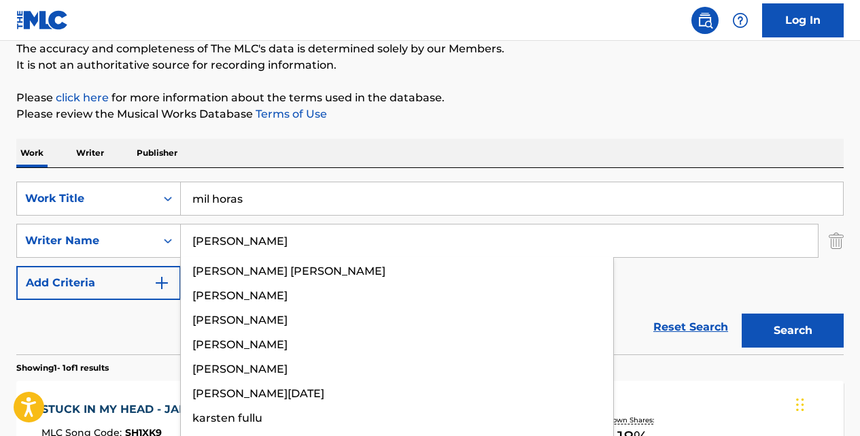
click at [742, 313] on button "Search" at bounding box center [793, 330] width 102 height 34
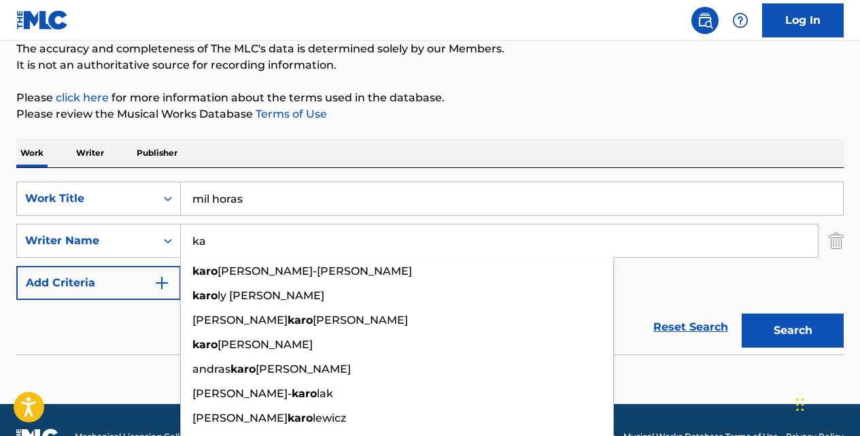
type input "k"
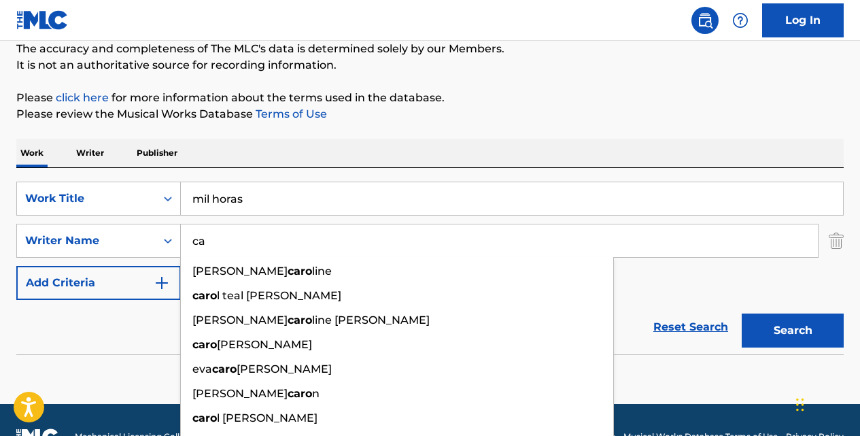
type input "c"
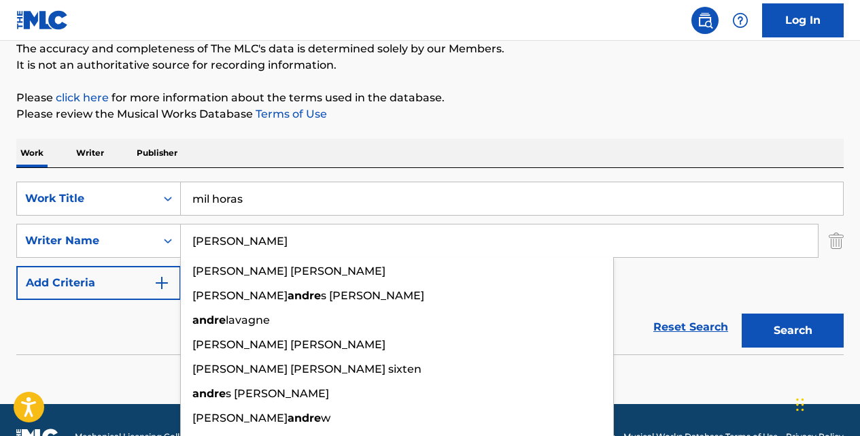
type input "[PERSON_NAME]"
click at [742, 313] on button "Search" at bounding box center [793, 330] width 102 height 34
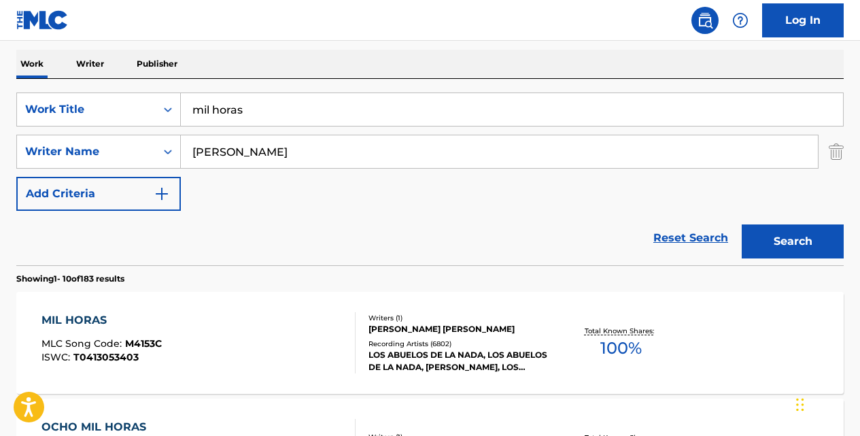
scroll to position [212, 0]
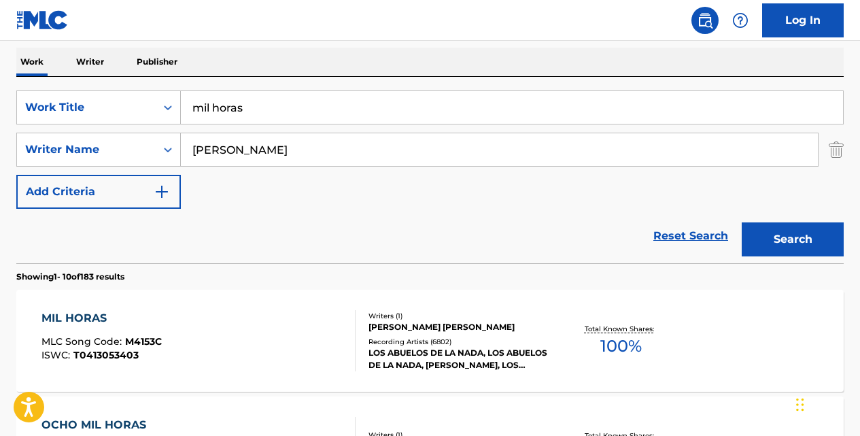
click at [67, 318] on div "MIL HORAS" at bounding box center [101, 318] width 120 height 16
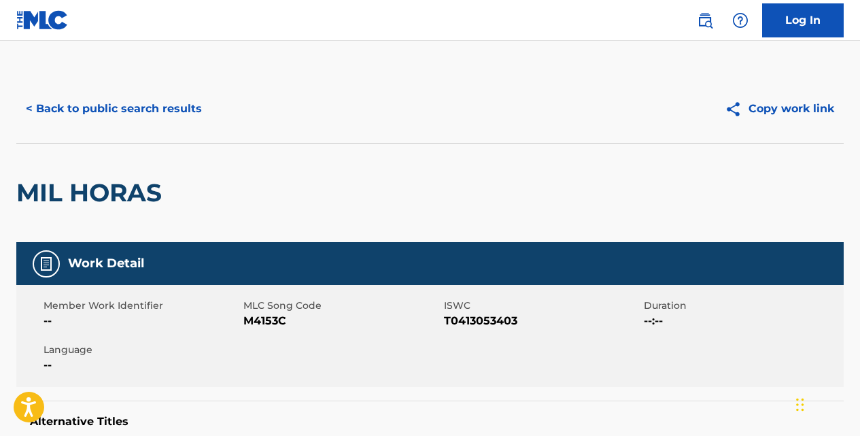
click at [172, 103] on button "< Back to public search results" at bounding box center [113, 109] width 195 height 34
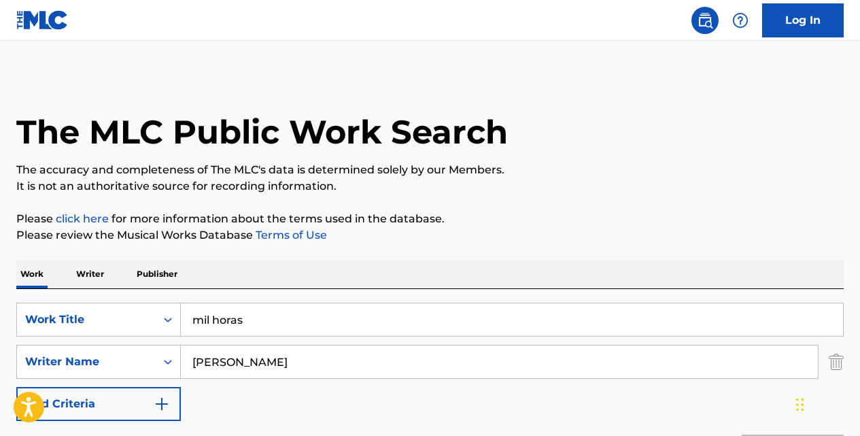
scroll to position [212, 0]
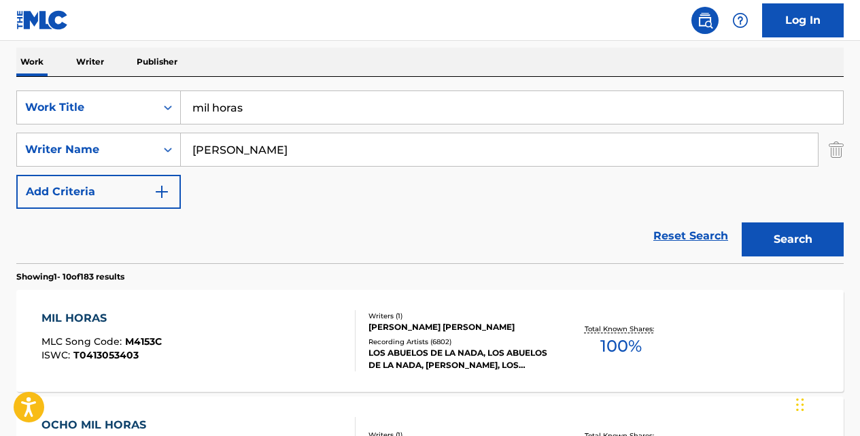
click at [260, 105] on input "mil horas" at bounding box center [512, 107] width 662 height 33
type input "m"
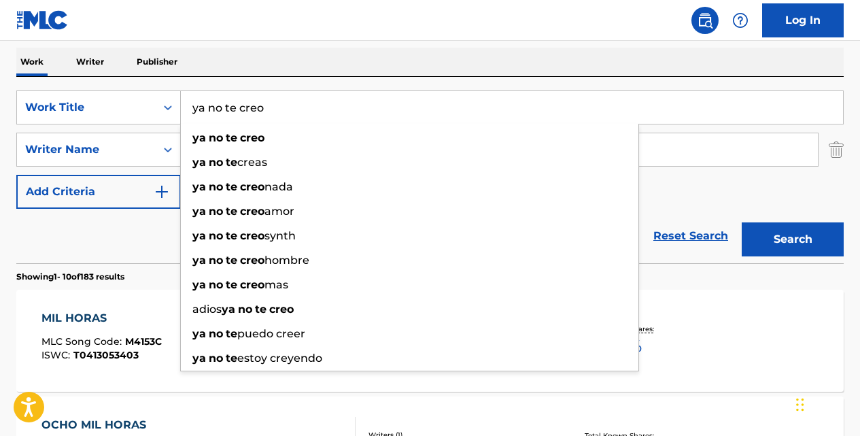
type input "ya no te creo"
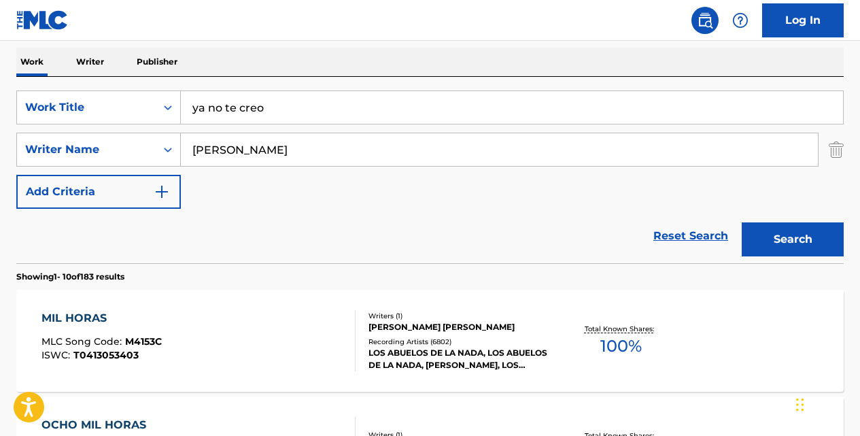
click at [742, 222] on button "Search" at bounding box center [793, 239] width 102 height 34
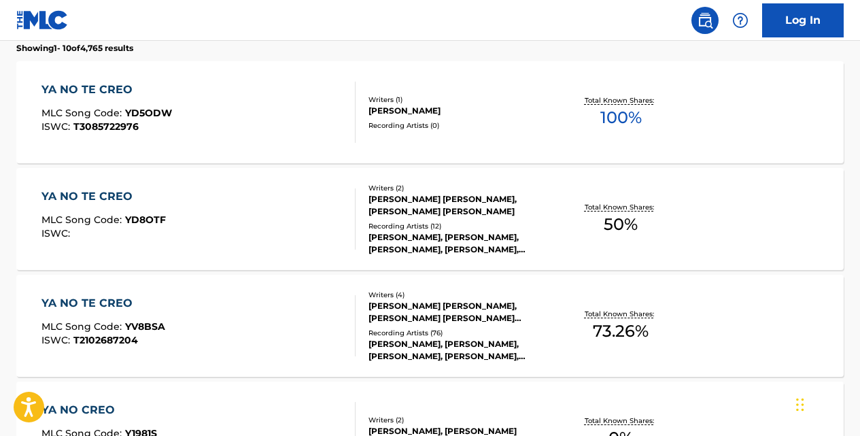
scroll to position [443, 0]
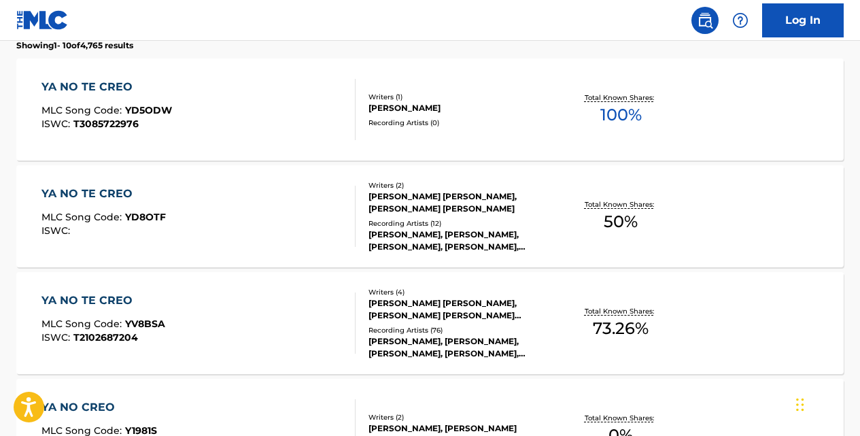
click at [114, 296] on div "YA NO TE CREO" at bounding box center [103, 300] width 124 height 16
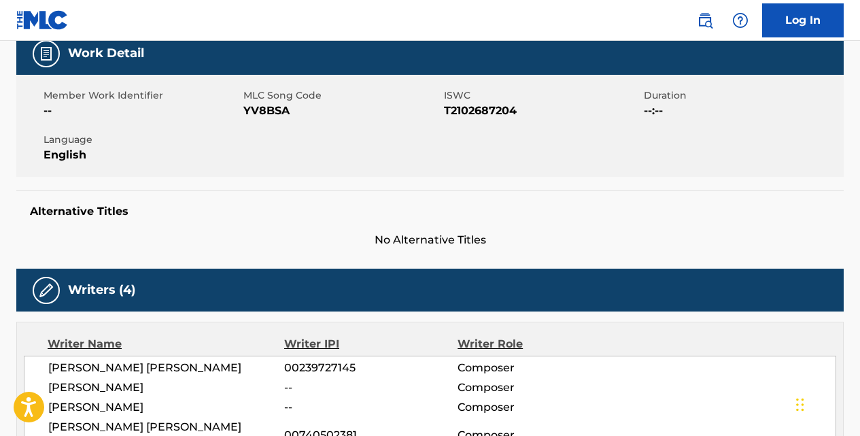
scroll to position [204, 0]
